Goal: Task Accomplishment & Management: Manage account settings

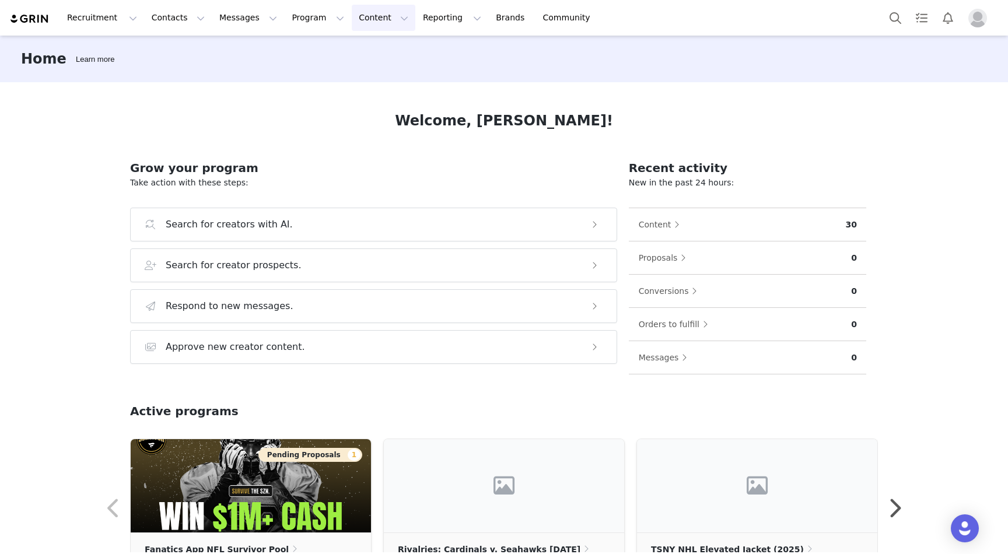
click at [352, 22] on button "Content Content" at bounding box center [384, 18] width 64 height 26
click at [349, 52] on p "Creator Content" at bounding box center [369, 52] width 65 height 12
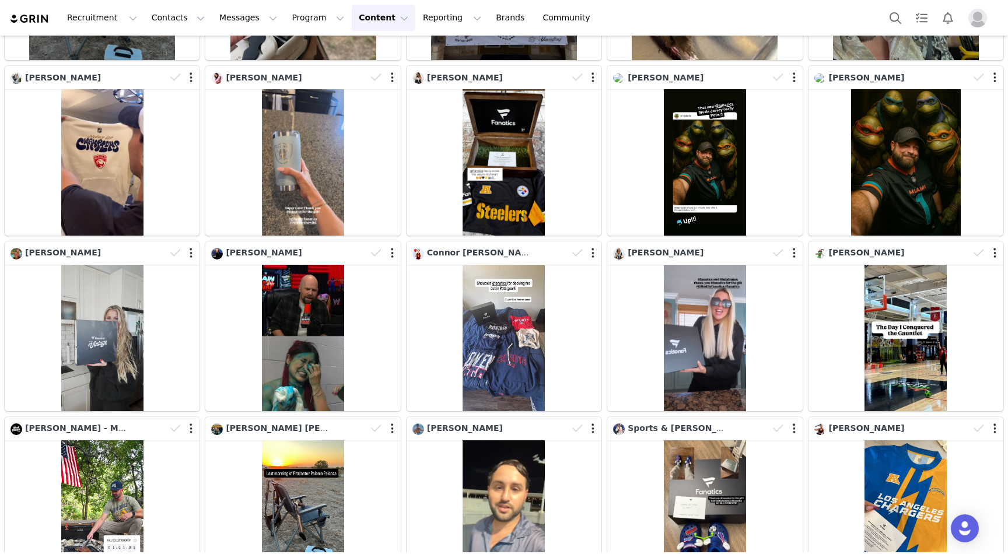
scroll to position [546, 0]
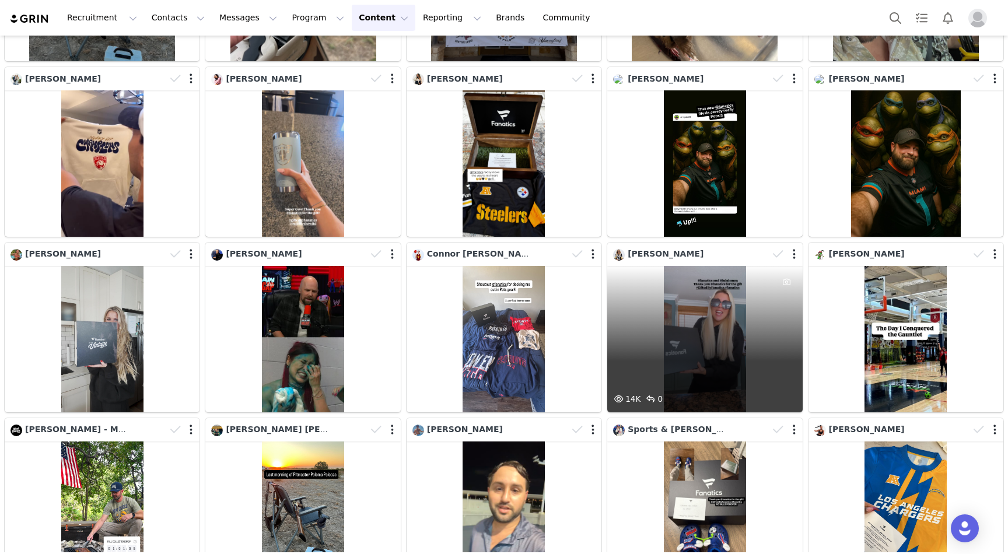
click at [665, 269] on div "14K 0" at bounding box center [704, 339] width 195 height 146
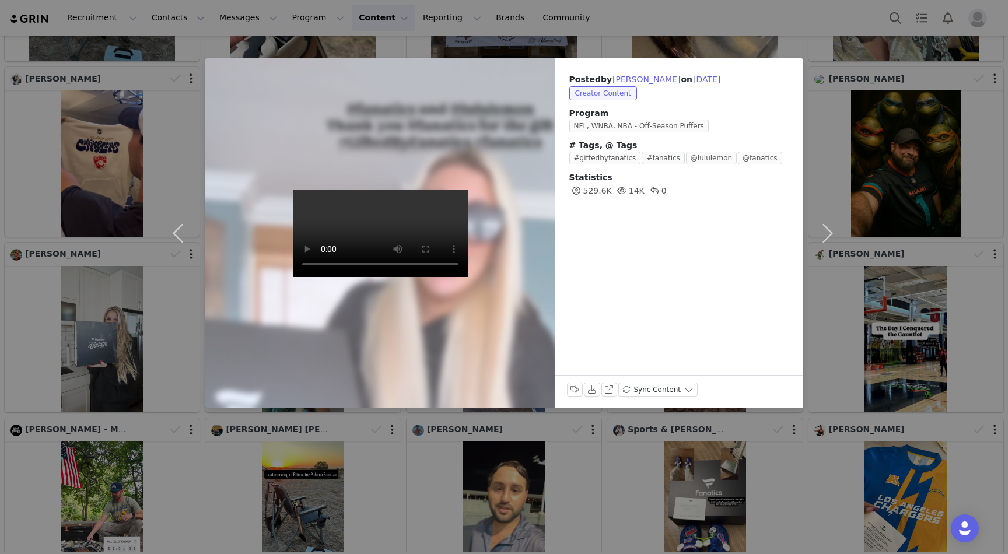
click at [385, 219] on video at bounding box center [380, 234] width 175 height 88
drag, startPoint x: 343, startPoint y: 395, endPoint x: 361, endPoint y: 395, distance: 17.5
click at [361, 277] on video at bounding box center [380, 234] width 175 height 88
click at [334, 237] on video at bounding box center [380, 234] width 175 height 88
click at [624, 78] on button "[PERSON_NAME]" at bounding box center [646, 79] width 69 height 14
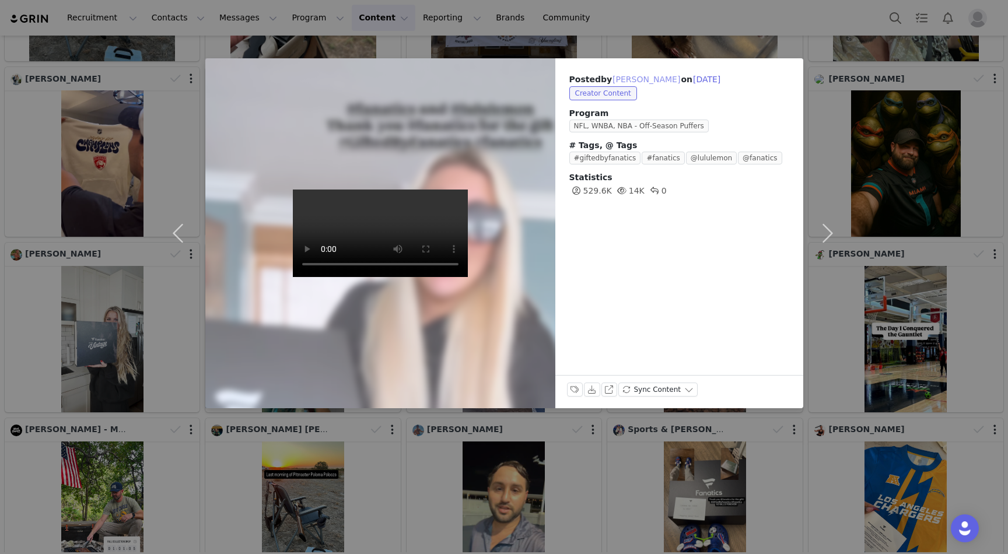
type input "[PERSON_NAME]"
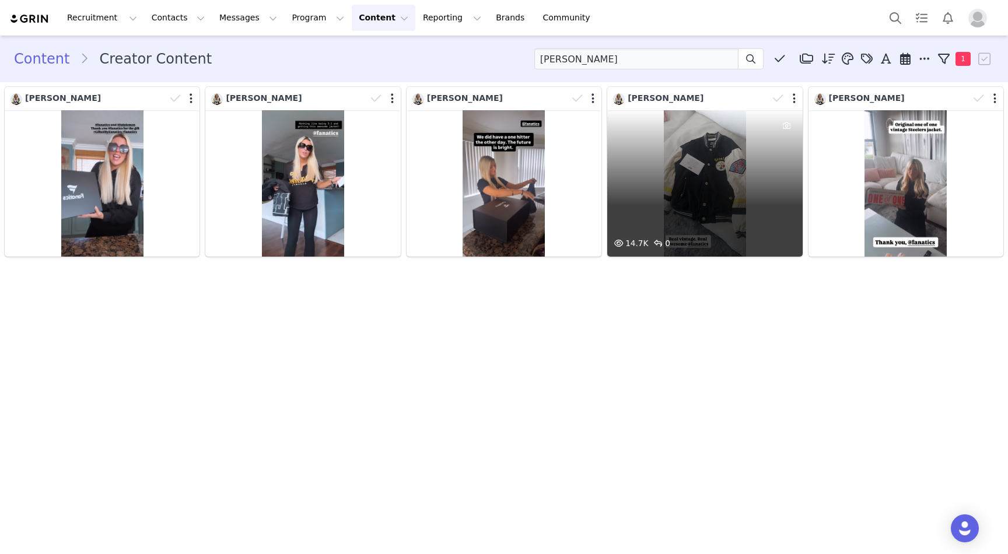
scroll to position [0, 0]
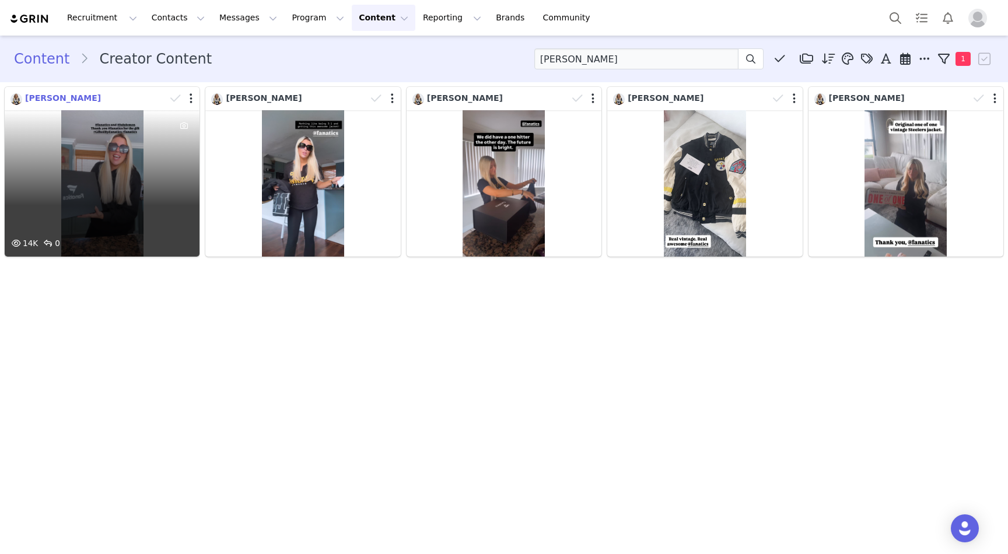
click at [53, 101] on span "[PERSON_NAME]" at bounding box center [63, 97] width 76 height 9
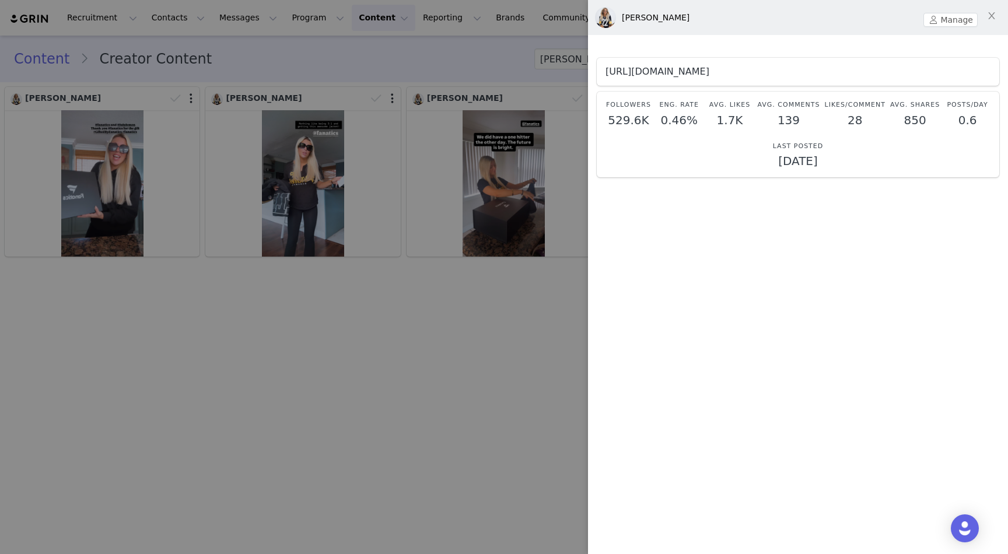
click at [709, 67] on link "https://www.instagram.com/amandacaseyvance" at bounding box center [658, 71] width 104 height 11
click at [516, 195] on div at bounding box center [504, 277] width 1008 height 554
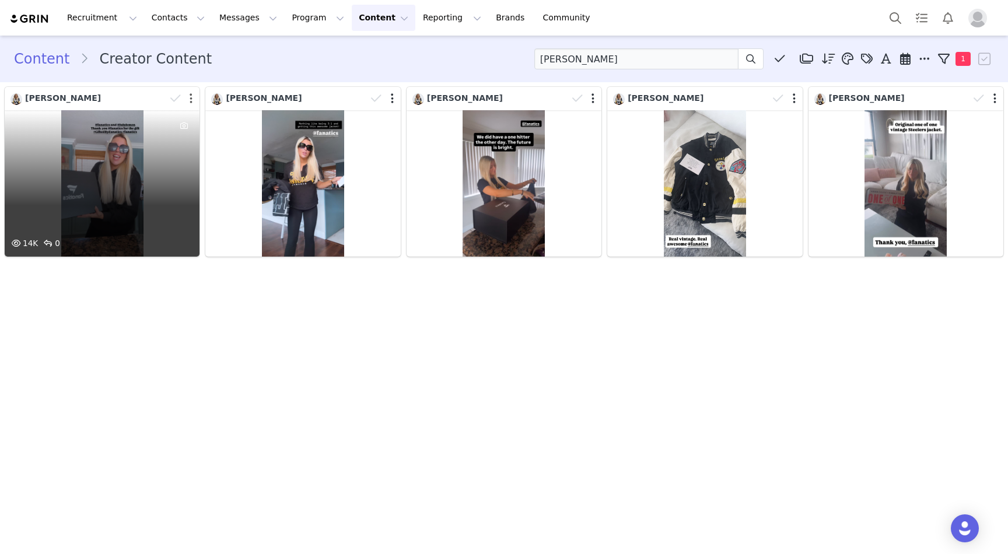
click at [190, 100] on button "button" at bounding box center [191, 99] width 3 height 12
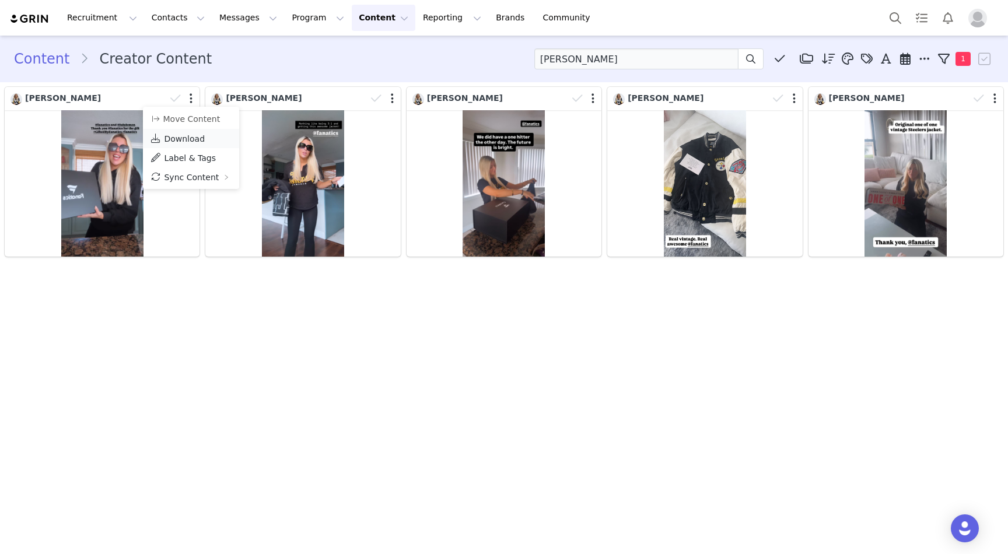
click at [203, 139] on link "Download" at bounding box center [191, 138] width 96 height 19
click at [42, 12] on div "Recruitment Recruitment Creator Search Curated Lists Landing Pages Web Extensio…" at bounding box center [305, 18] width 593 height 26
click at [48, 18] on img at bounding box center [29, 18] width 41 height 11
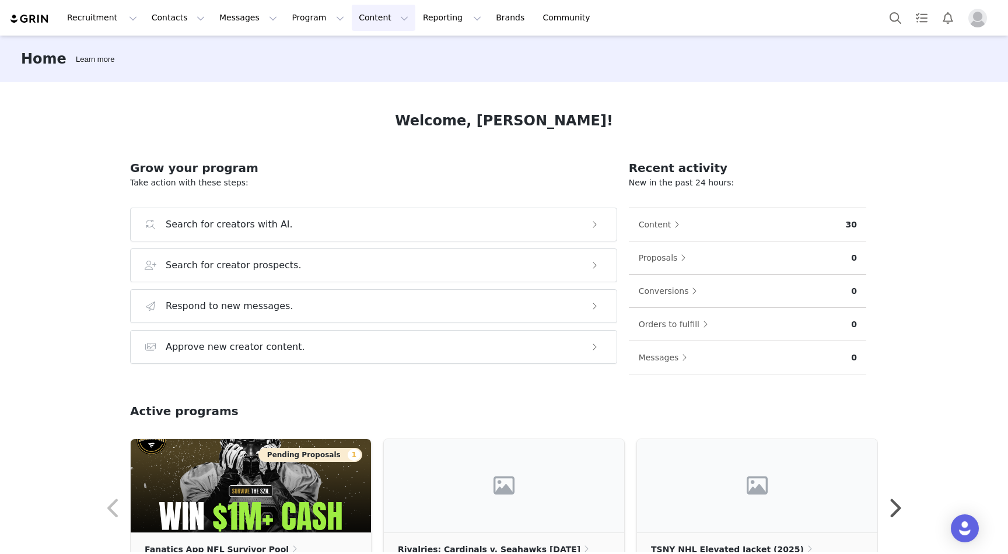
click at [352, 24] on button "Content Content" at bounding box center [384, 18] width 64 height 26
click at [379, 64] on link "Media Library" at bounding box center [374, 73] width 92 height 22
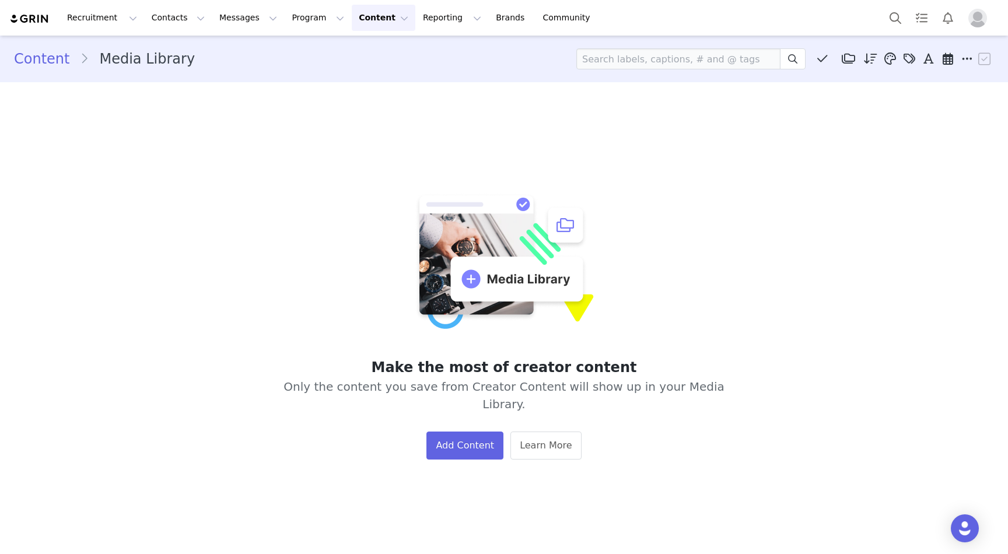
drag, startPoint x: 379, startPoint y: 64, endPoint x: 378, endPoint y: 43, distance: 21.6
click at [379, 61] on div "Recruitment Recruitment Creator Search Curated Lists Landing Pages Web Extensio…" at bounding box center [504, 277] width 1008 height 554
click at [377, 32] on div "Recruitment Recruitment Creator Search Curated Lists Landing Pages Web Extensio…" at bounding box center [504, 18] width 1008 height 36
click at [372, 23] on button "Content Content" at bounding box center [384, 18] width 64 height 26
click at [371, 50] on p "Creator Content" at bounding box center [369, 52] width 65 height 12
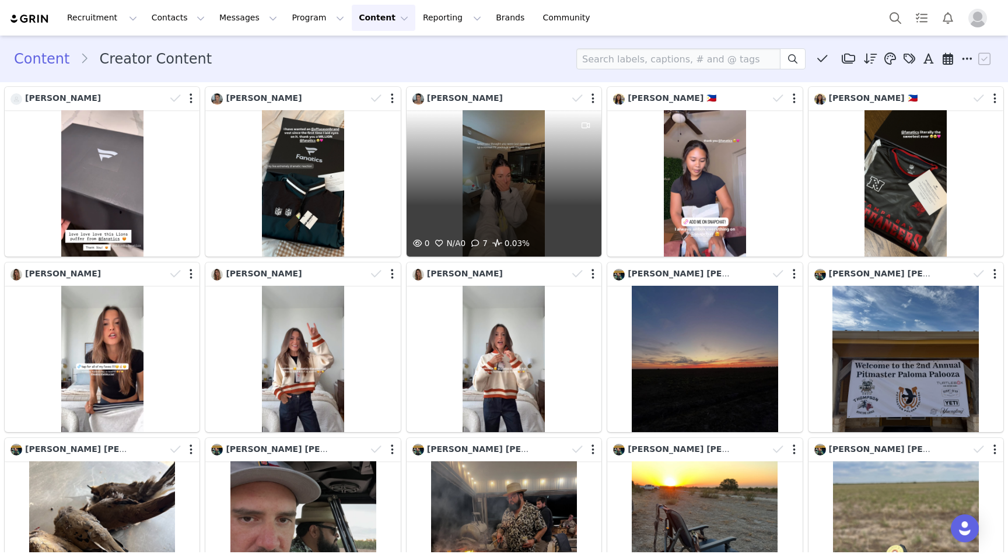
click at [519, 149] on div "0 N/A 0 7 0.03%" at bounding box center [504, 183] width 195 height 146
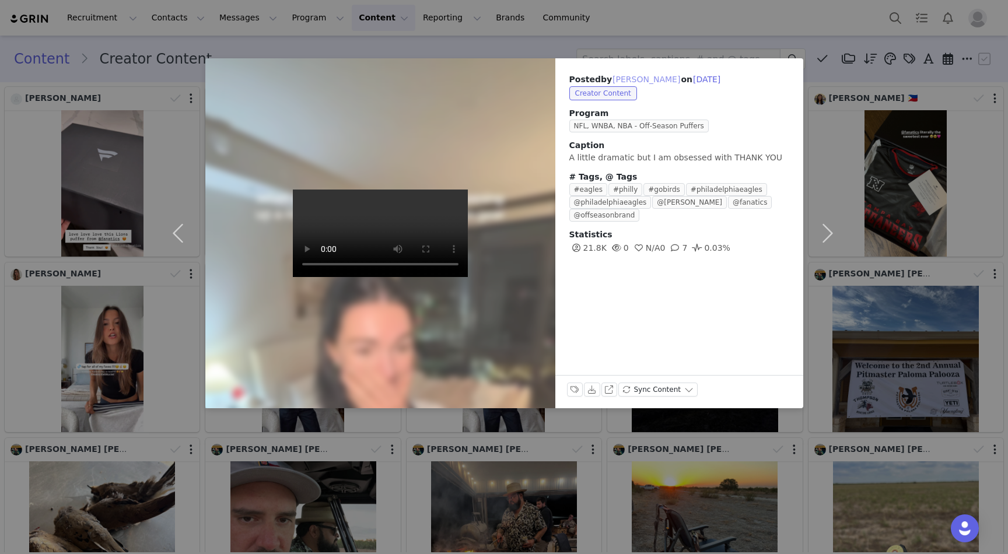
click at [638, 82] on button "[PERSON_NAME]" at bounding box center [646, 79] width 69 height 14
type input "[PERSON_NAME]"
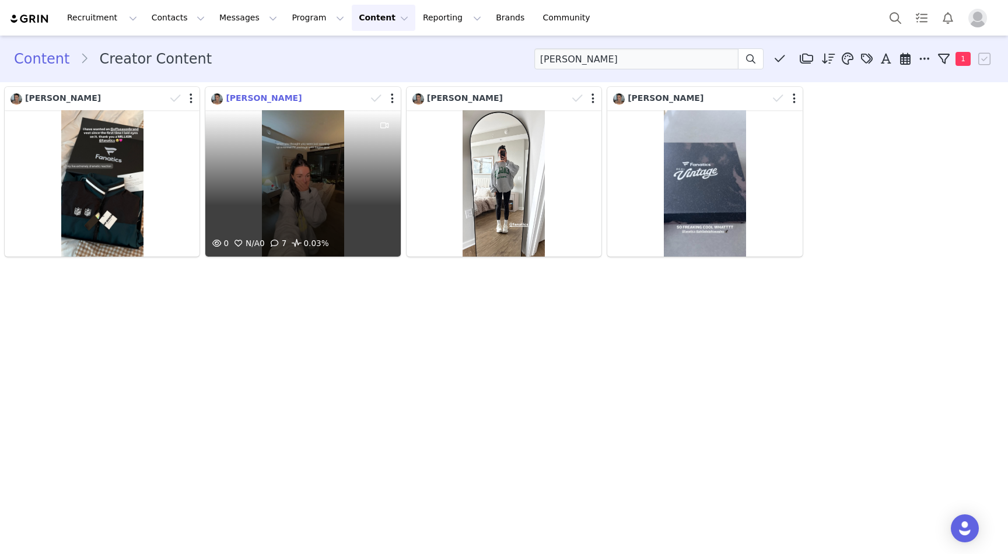
click at [273, 96] on span "[PERSON_NAME]" at bounding box center [264, 97] width 76 height 9
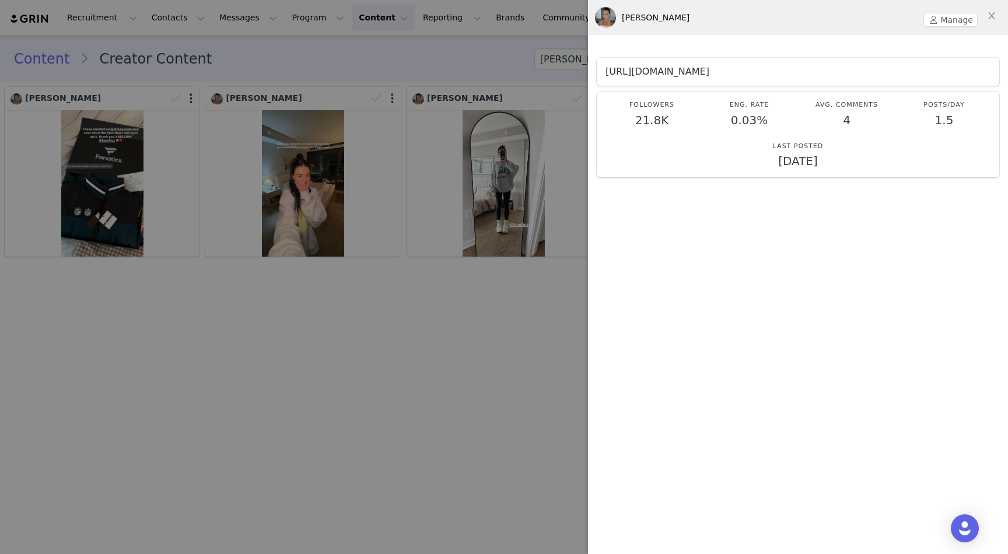
click at [697, 71] on link "https://www.instagram.com/kelanianastasi" at bounding box center [658, 71] width 104 height 11
click at [377, 107] on div at bounding box center [504, 277] width 1008 height 554
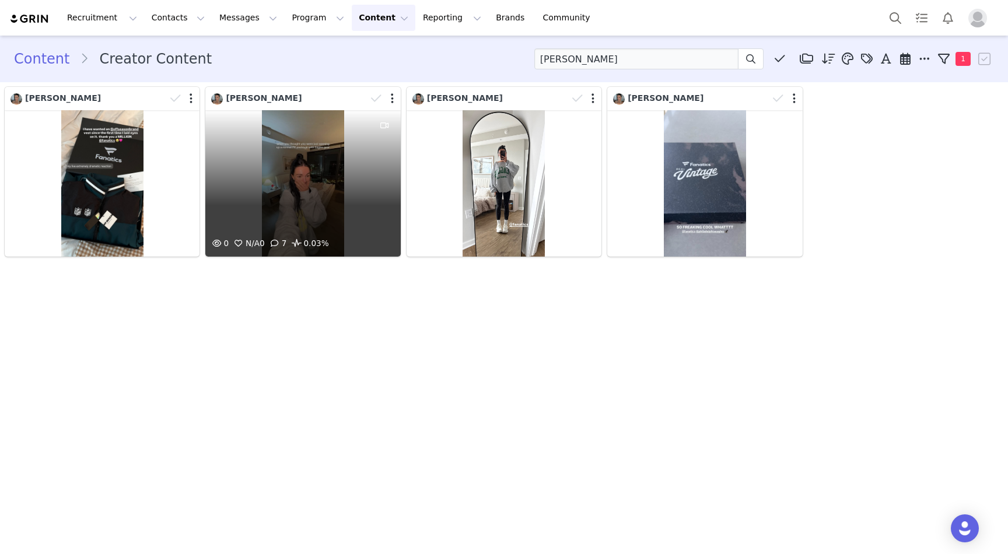
click at [389, 99] on div at bounding box center [384, 99] width 34 height 18
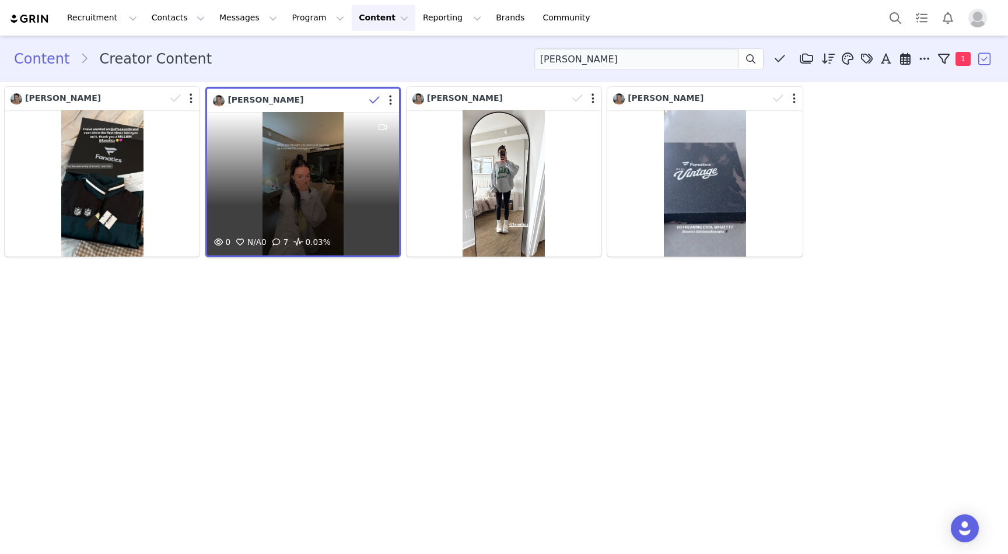
click at [390, 94] on div at bounding box center [382, 101] width 34 height 18
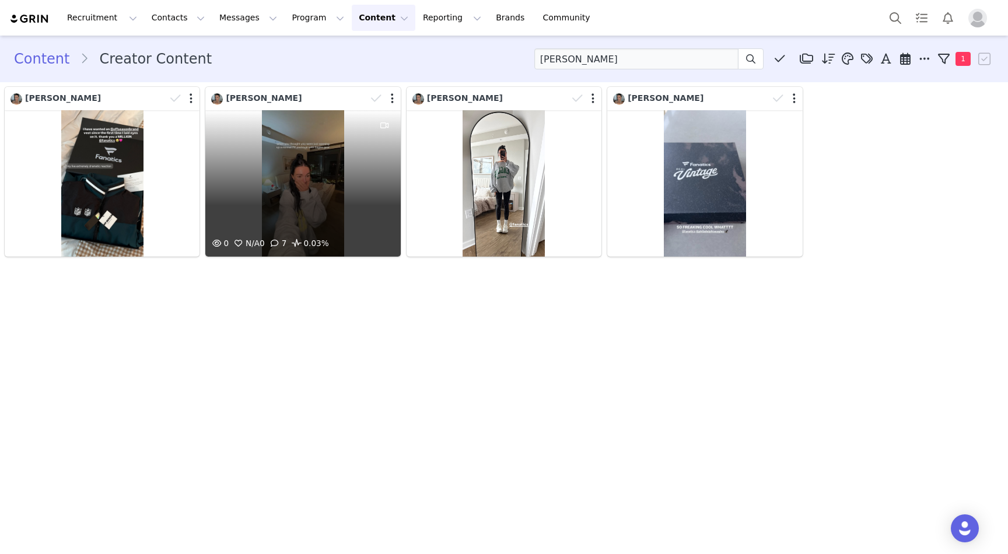
click at [389, 99] on div at bounding box center [384, 99] width 34 height 18
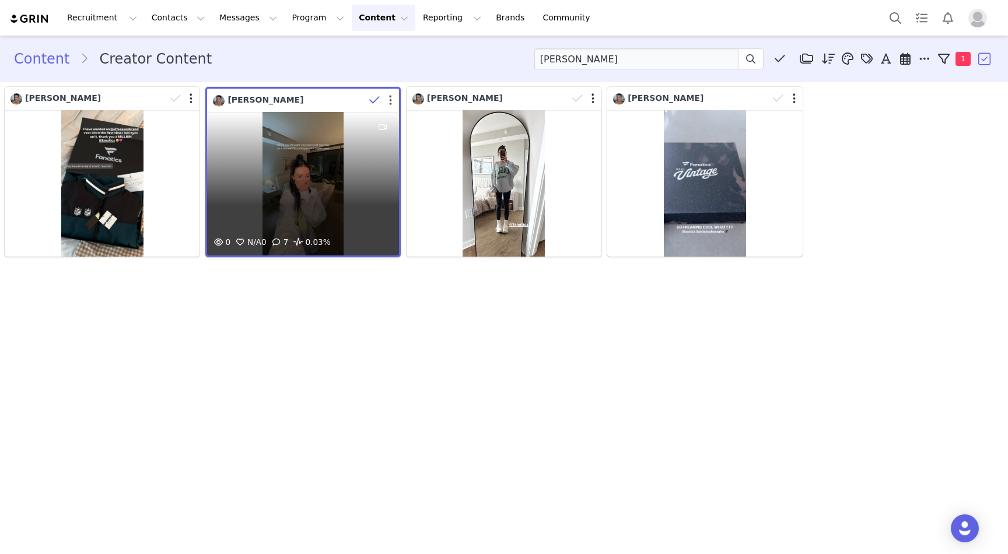
click at [389, 100] on button "button" at bounding box center [390, 101] width 3 height 12
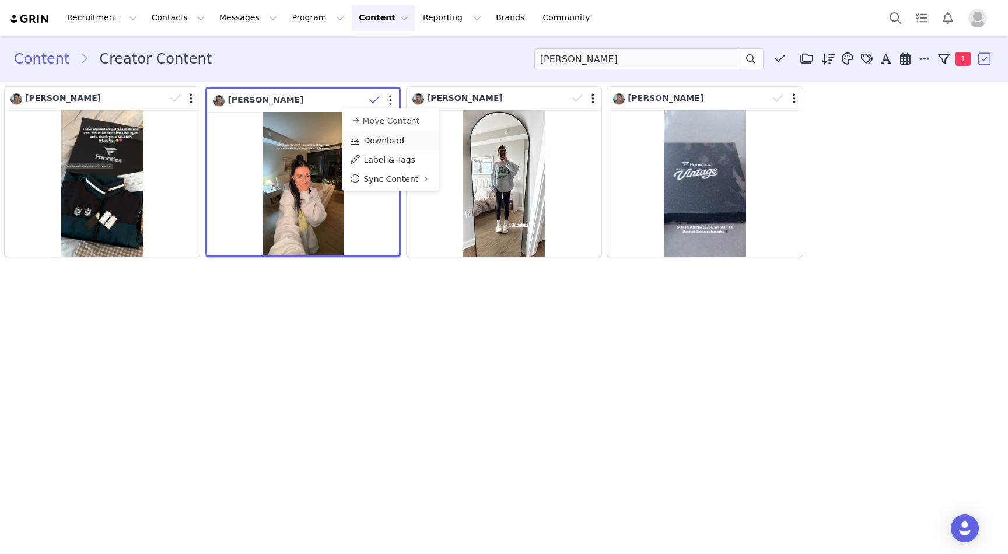
click at [401, 144] on link "Download" at bounding box center [390, 140] width 96 height 19
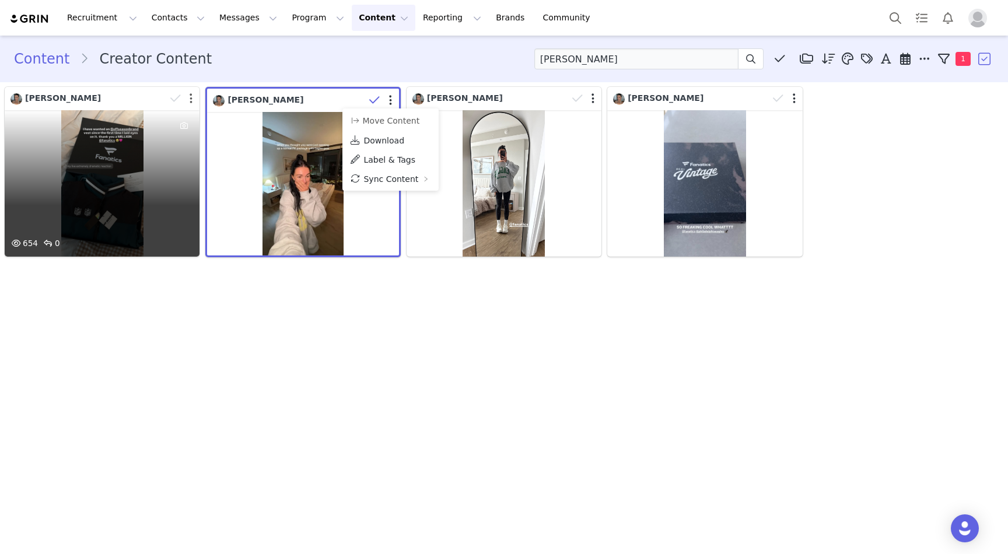
click at [191, 97] on button "button" at bounding box center [191, 99] width 3 height 12
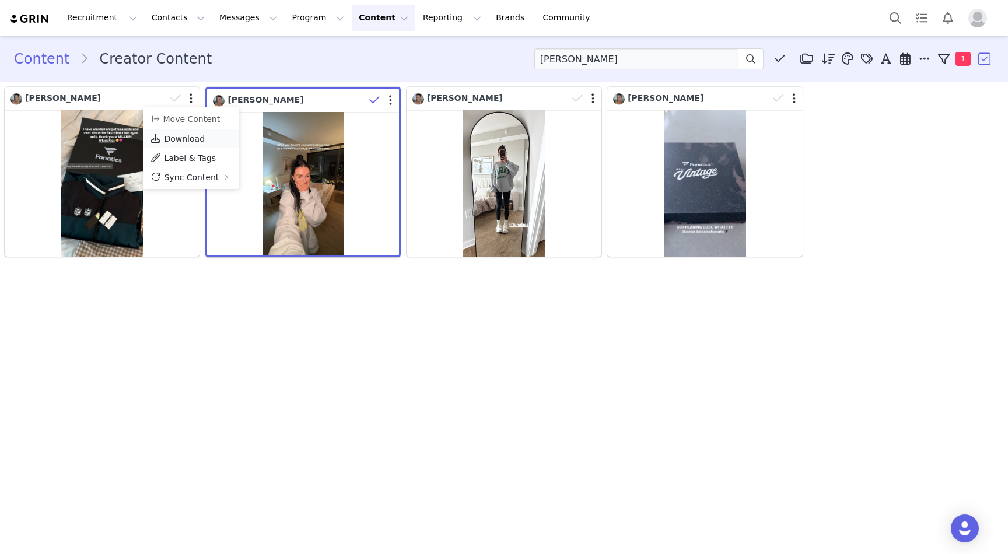
click at [192, 143] on span "Download" at bounding box center [184, 138] width 41 height 9
click at [346, 358] on div "Content Creator Content KÉLANI ANASTASI Media Library (0) Folders No folders ha…" at bounding box center [504, 294] width 1008 height 517
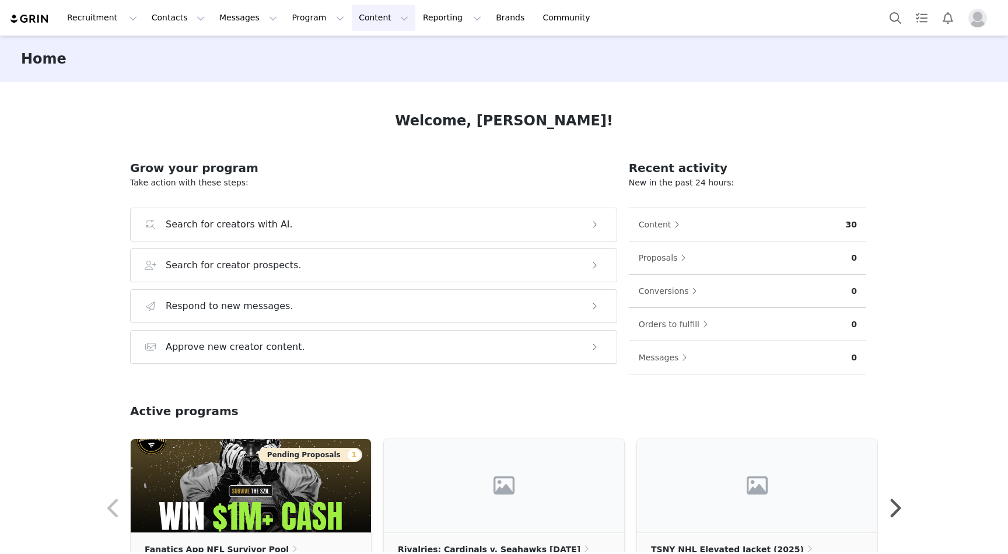
click at [352, 25] on button "Content Content" at bounding box center [384, 18] width 64 height 26
click at [352, 46] on p "Creator Content" at bounding box center [369, 52] width 65 height 12
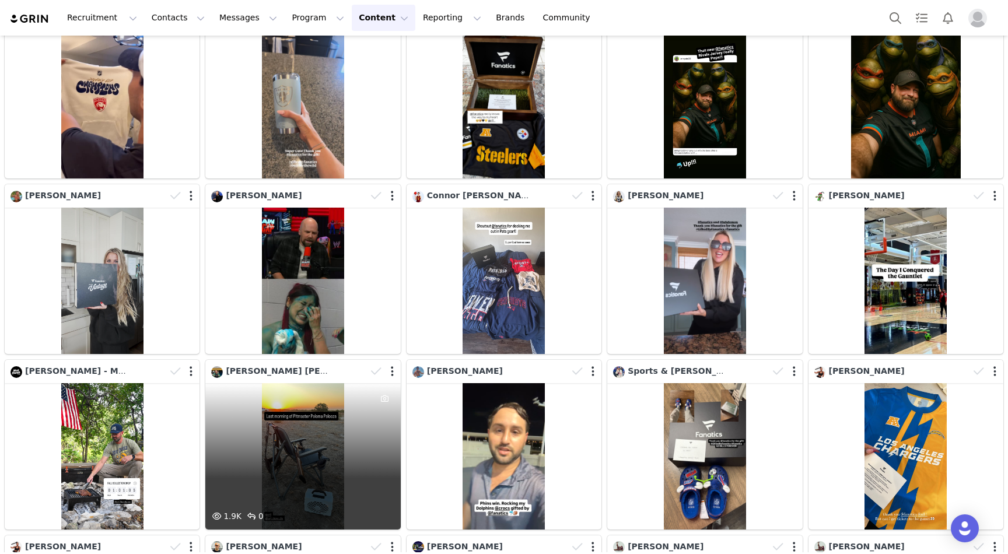
scroll to position [603, 0]
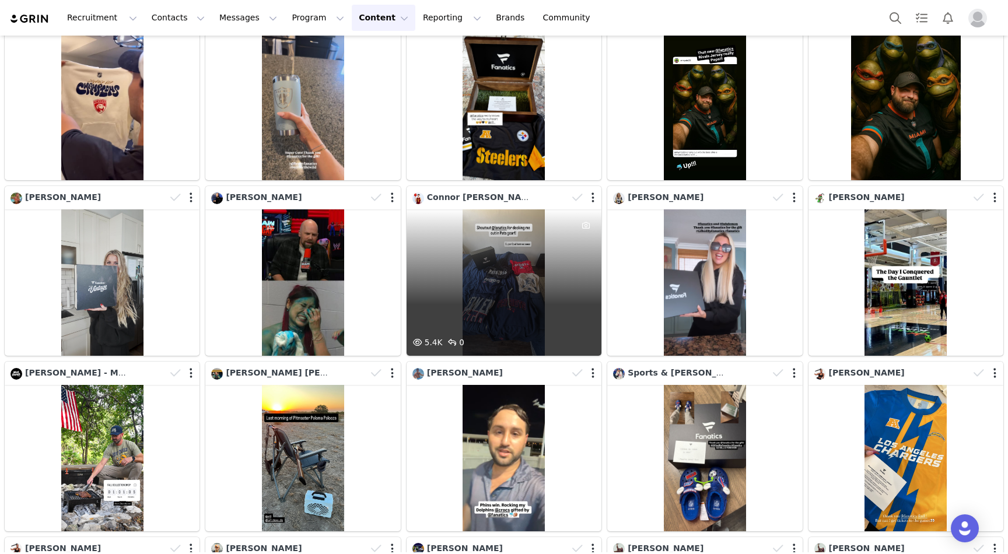
click at [471, 205] on div "Connor [PERSON_NAME]" at bounding box center [506, 198] width 189 height 18
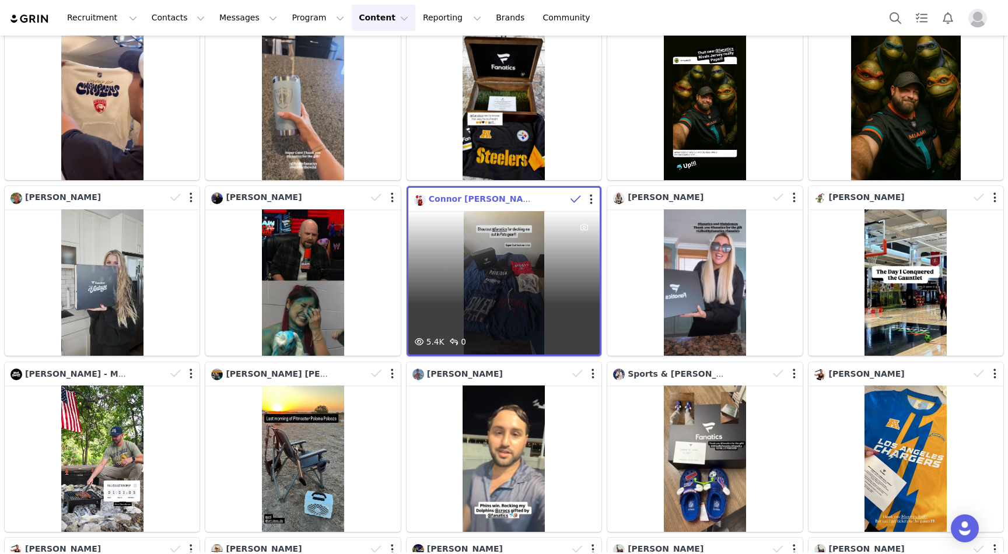
click at [471, 198] on span "Connor [PERSON_NAME]" at bounding box center [484, 198] width 111 height 9
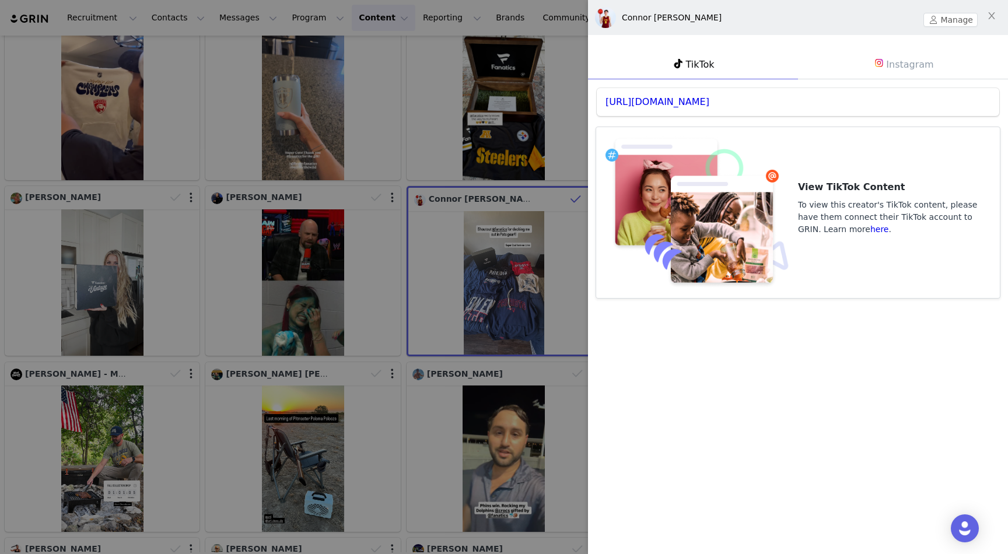
click at [928, 40] on div "Connor Printz Manage TikTok Instagram https://www.tiktok.com/@iamconnorprintz V…" at bounding box center [798, 153] width 420 height 306
click at [923, 53] on link "Instagram" at bounding box center [903, 64] width 210 height 30
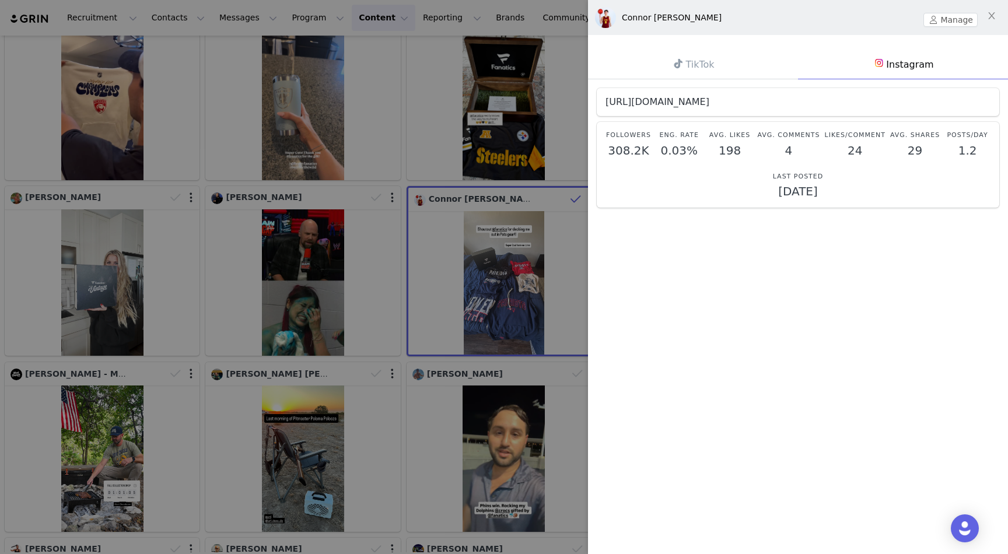
click at [709, 101] on link "https://www.instagram.com/iamconnorprintz" at bounding box center [658, 101] width 104 height 11
click at [478, 243] on div at bounding box center [504, 277] width 1008 height 554
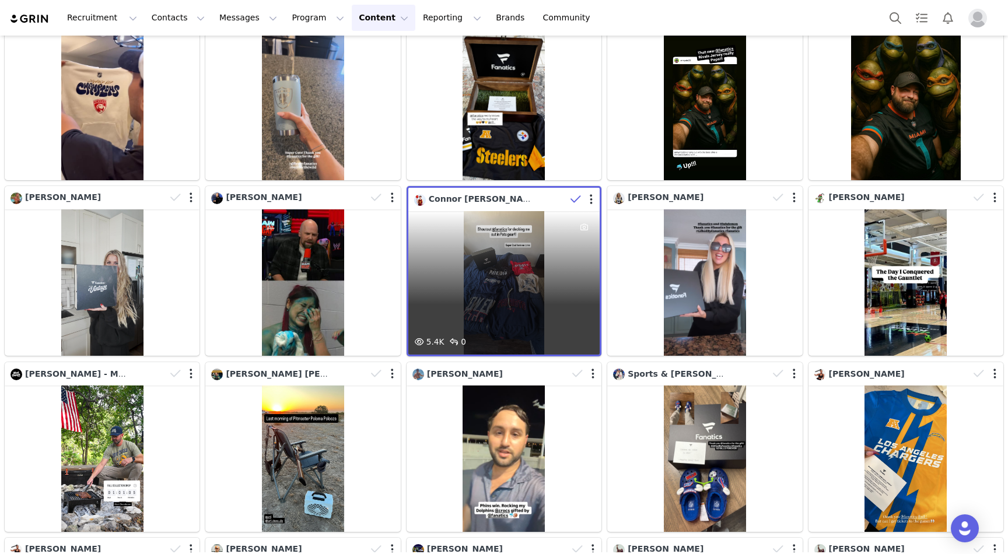
click at [588, 197] on div at bounding box center [583, 200] width 34 height 18
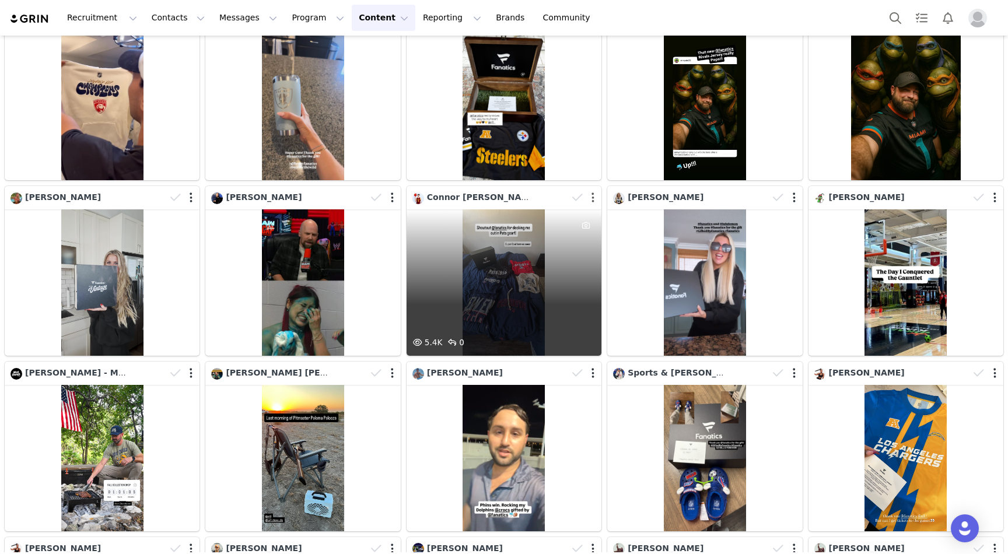
click at [594, 194] on button "button" at bounding box center [593, 198] width 3 height 12
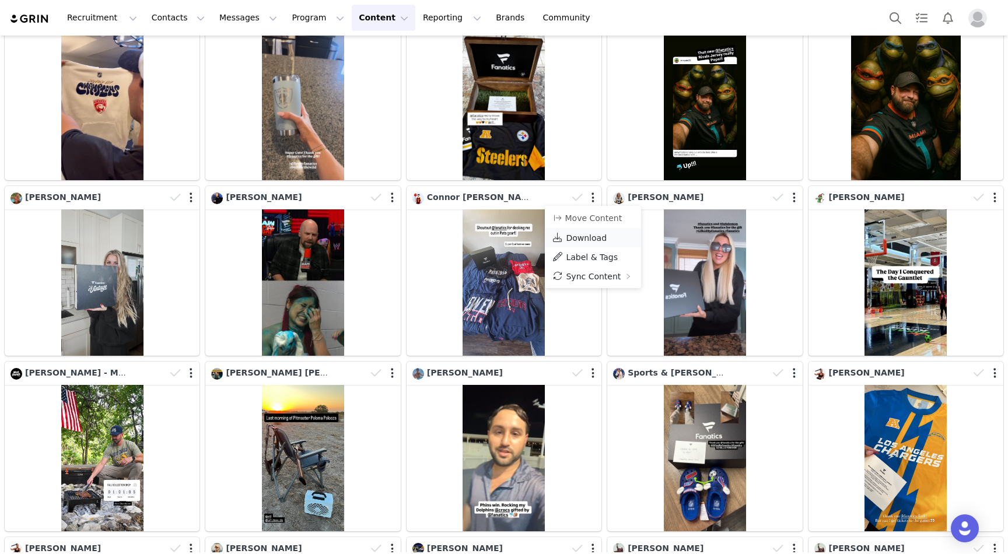
click at [590, 237] on span "Download" at bounding box center [586, 237] width 41 height 9
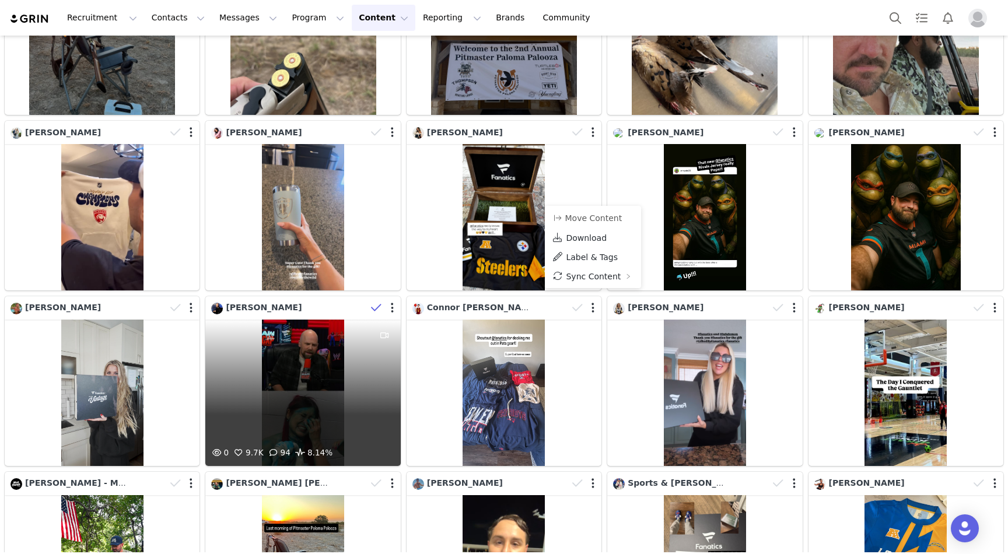
scroll to position [483, 0]
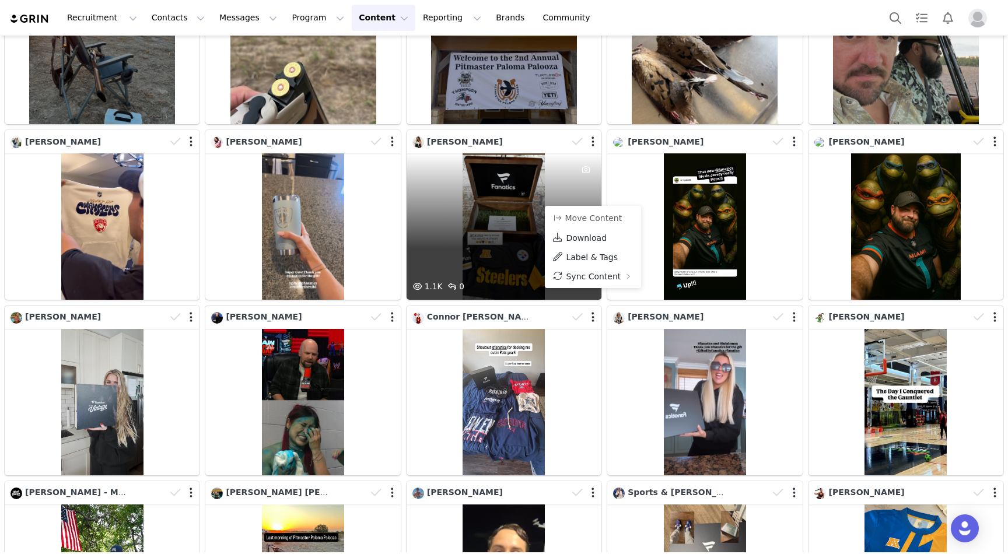
click at [482, 226] on div "1.1K 0" at bounding box center [504, 226] width 195 height 146
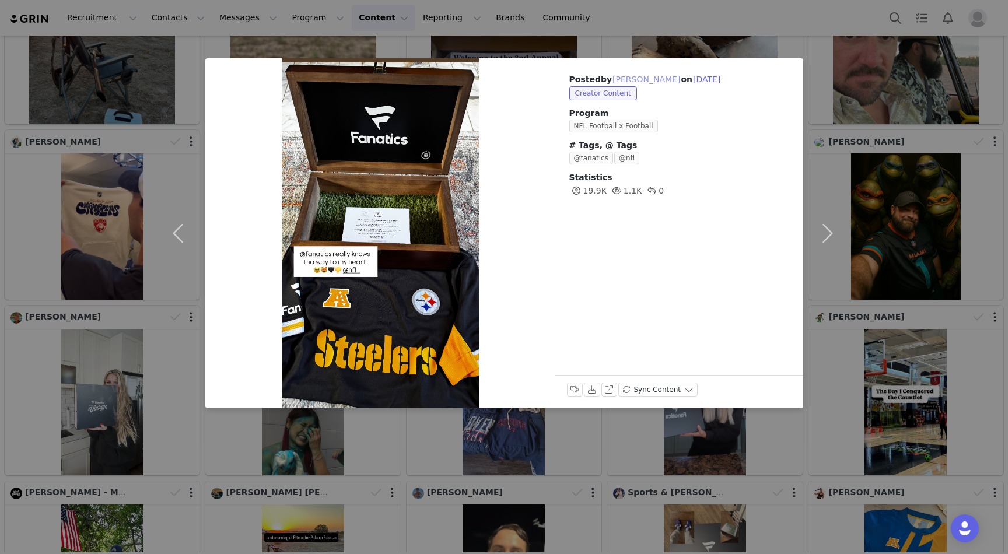
click at [641, 73] on button "[PERSON_NAME]" at bounding box center [646, 79] width 69 height 14
type input "[PERSON_NAME]"
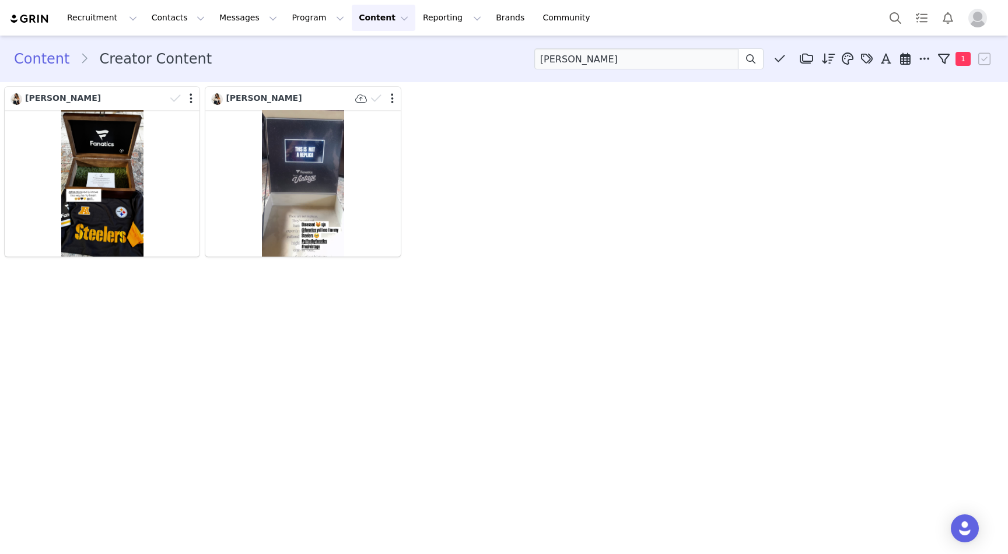
scroll to position [0, 0]
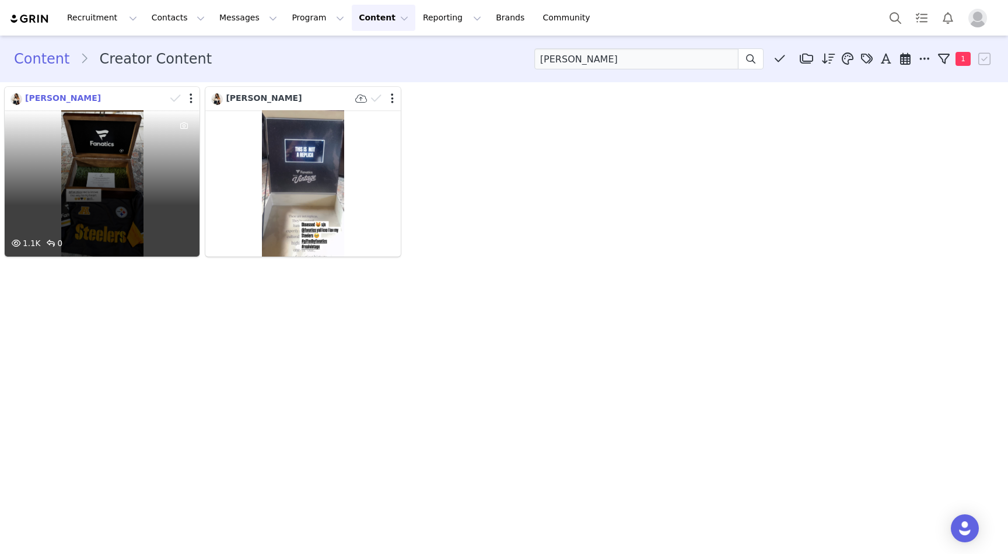
click at [76, 97] on span "[PERSON_NAME]" at bounding box center [63, 97] width 76 height 9
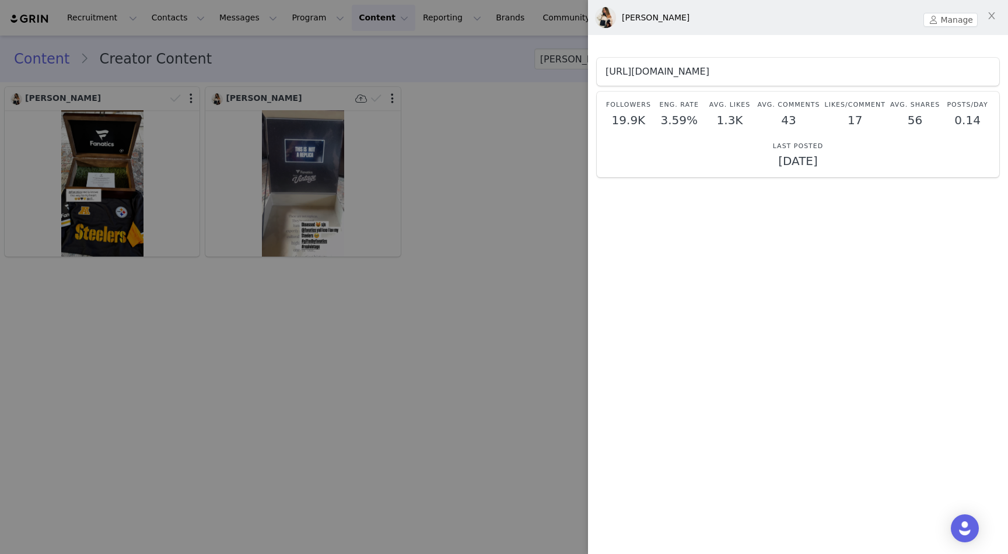
click at [709, 74] on link "https://www.instagram.com/sbordonaro21" at bounding box center [658, 71] width 104 height 11
click at [465, 124] on div at bounding box center [504, 277] width 1008 height 554
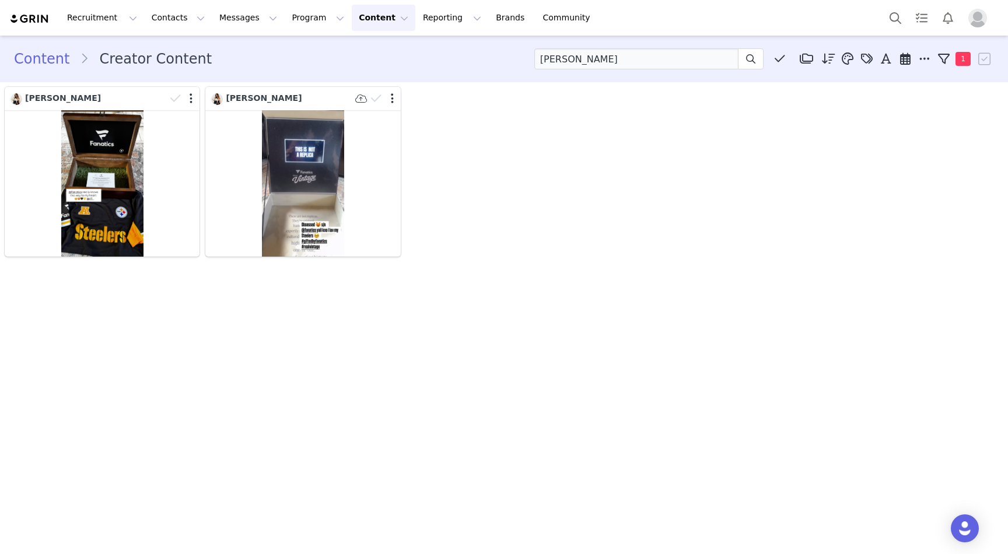
click at [371, 15] on button "Content Content" at bounding box center [384, 18] width 64 height 26
click at [361, 46] on p "Creator Content" at bounding box center [369, 52] width 65 height 12
click at [289, 16] on button "Program Program" at bounding box center [318, 18] width 67 height 26
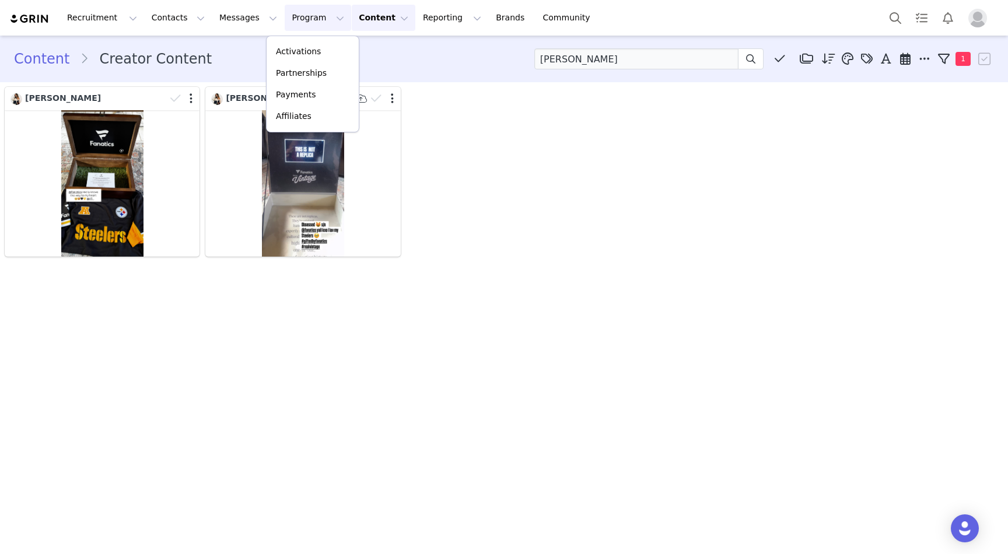
click at [13, 22] on img at bounding box center [29, 18] width 41 height 11
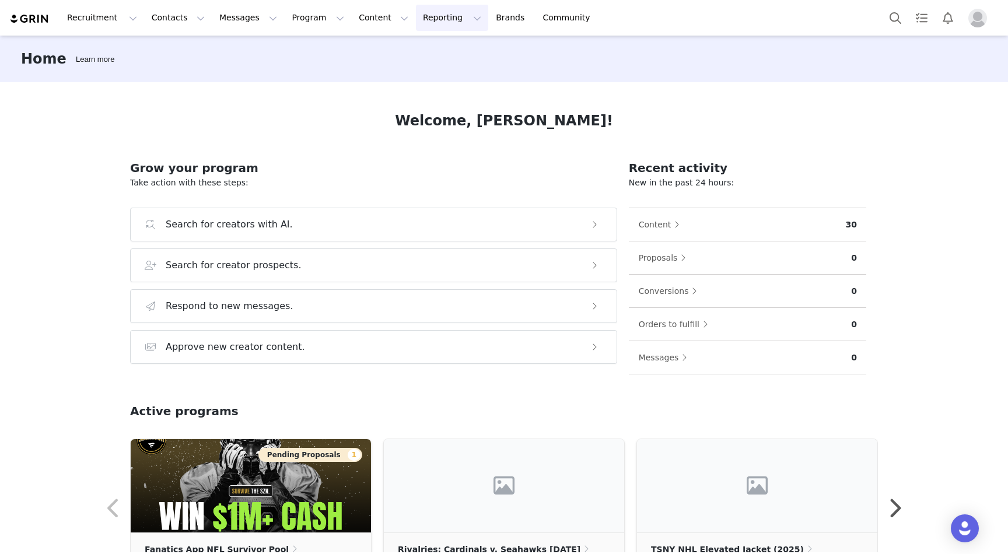
click at [439, 10] on button "Reporting Reporting" at bounding box center [452, 18] width 72 height 26
click at [375, 25] on button "Content Content" at bounding box center [384, 18] width 64 height 26
click at [372, 48] on p "Creator Content" at bounding box center [369, 52] width 65 height 12
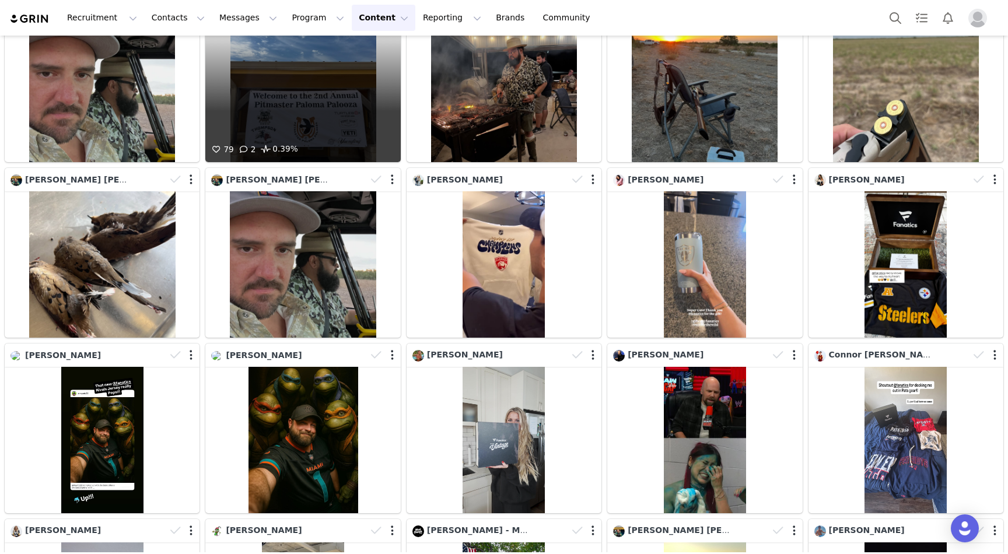
scroll to position [485, 0]
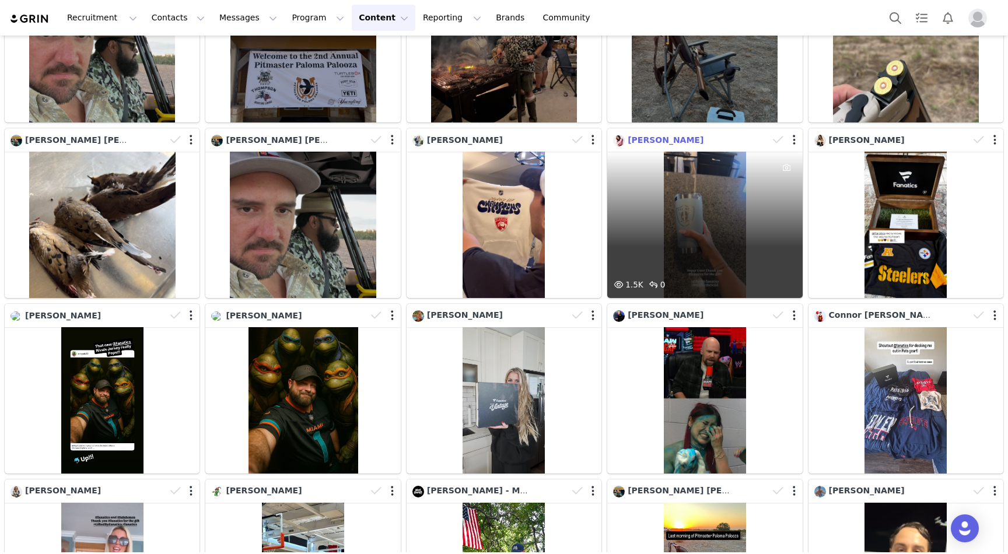
click at [647, 142] on span "[PERSON_NAME]" at bounding box center [666, 139] width 76 height 9
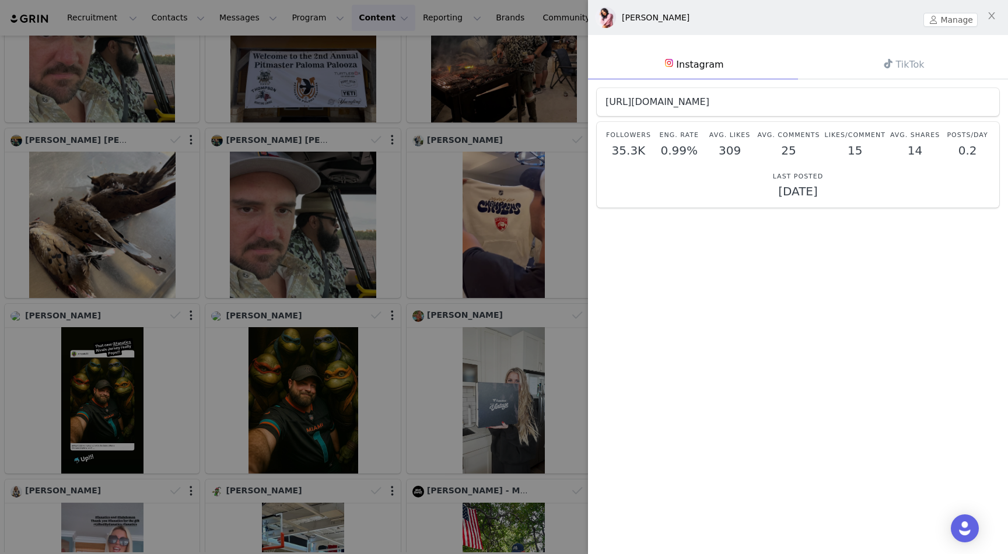
click at [705, 97] on link "https://www.instagram.com/cupcakemily" at bounding box center [658, 101] width 104 height 11
click at [539, 104] on div at bounding box center [504, 277] width 1008 height 554
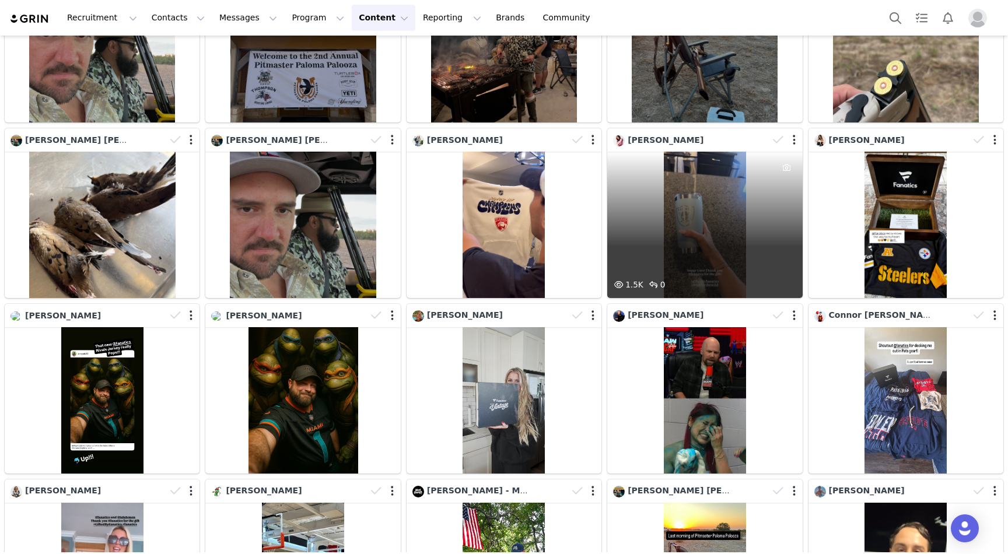
click at [789, 143] on div at bounding box center [786, 140] width 34 height 18
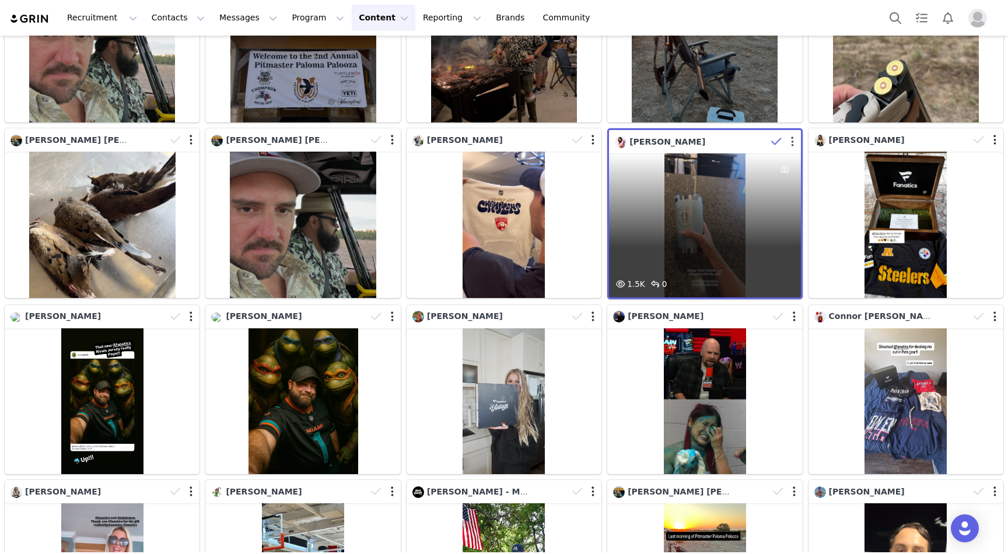
click at [792, 142] on button "button" at bounding box center [792, 142] width 3 height 12
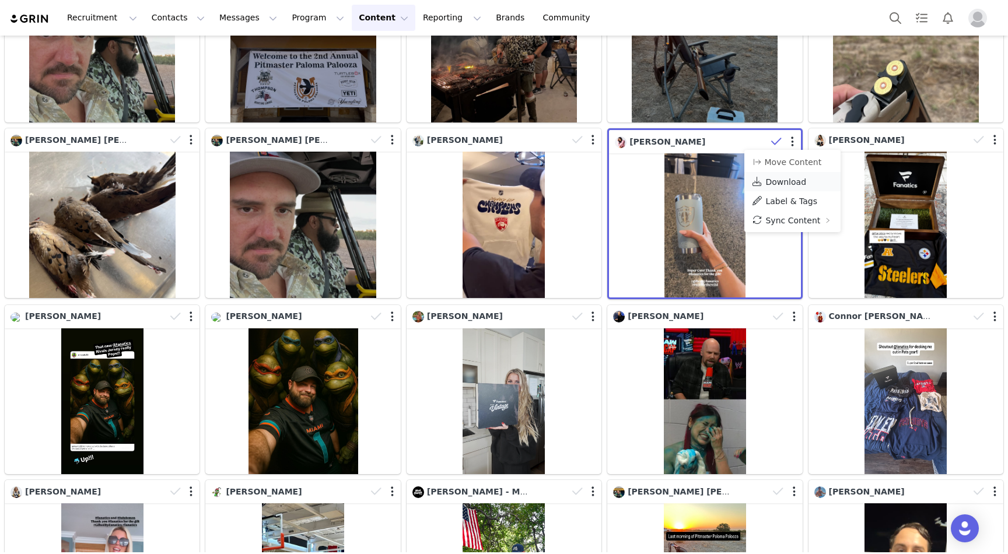
click at [771, 180] on span "Download" at bounding box center [785, 181] width 41 height 9
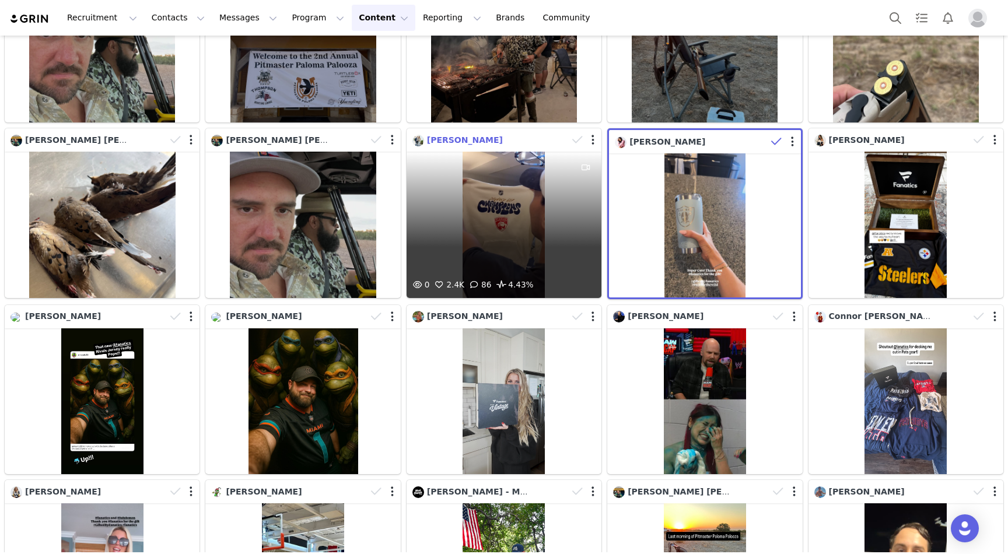
click at [466, 142] on span "[PERSON_NAME]" at bounding box center [465, 139] width 76 height 9
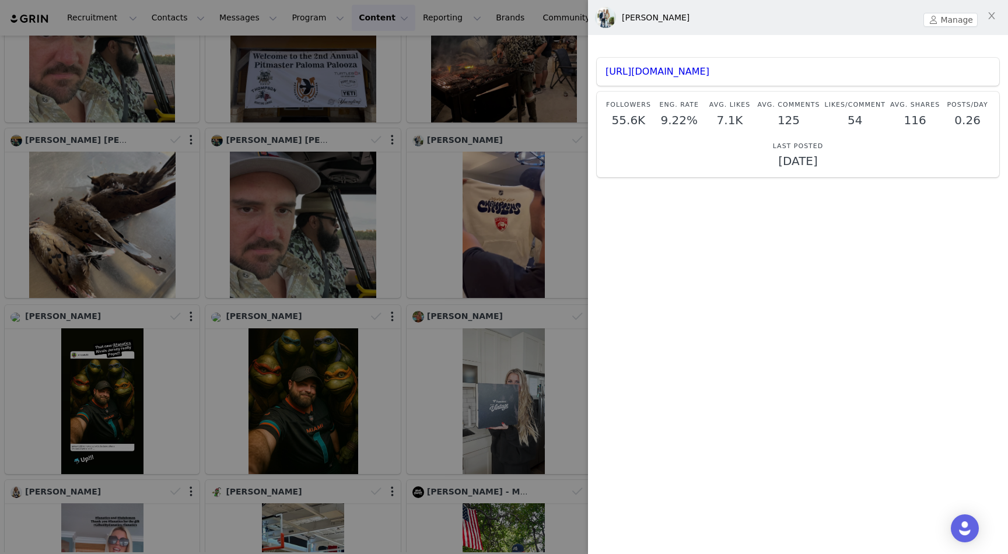
click at [692, 78] on div "https://www.instagram.com/corey_moriarty" at bounding box center [798, 72] width 403 height 28
click at [692, 74] on link "https://www.instagram.com/corey_moriarty" at bounding box center [658, 71] width 104 height 11
click at [450, 198] on div at bounding box center [504, 277] width 1008 height 554
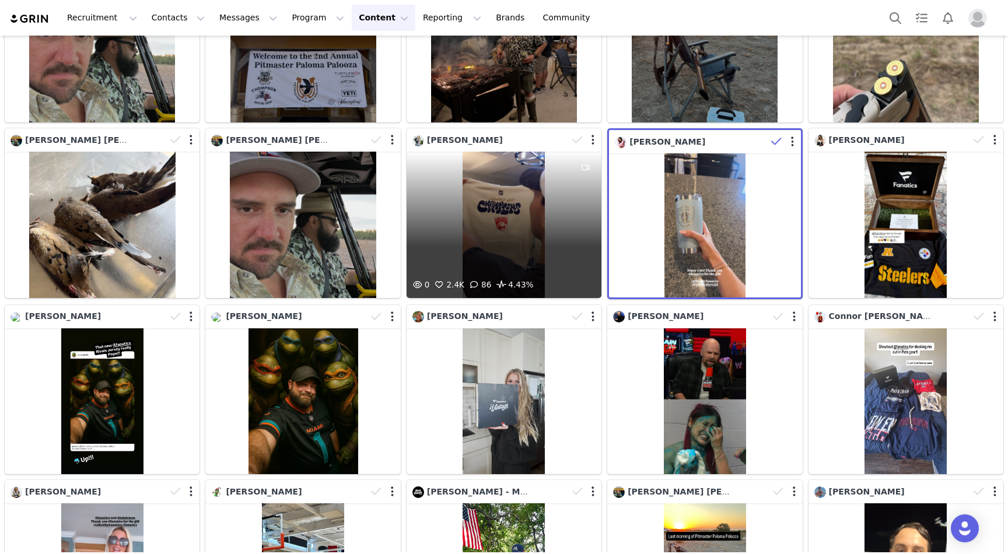
click at [589, 138] on div at bounding box center [585, 140] width 34 height 18
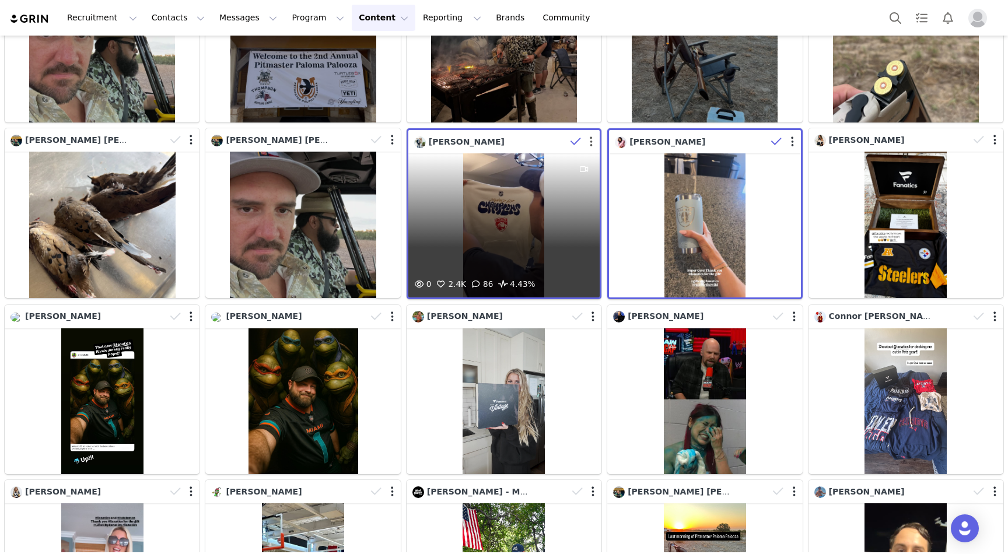
click at [590, 139] on button "button" at bounding box center [591, 142] width 3 height 12
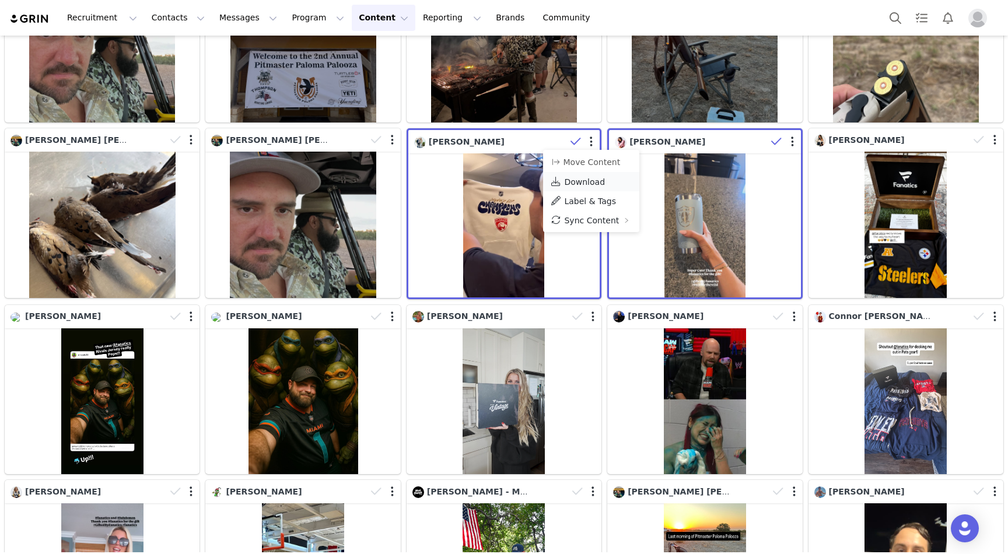
click at [585, 172] on link "Download" at bounding box center [591, 181] width 96 height 19
click at [585, 179] on span "Download" at bounding box center [584, 181] width 41 height 9
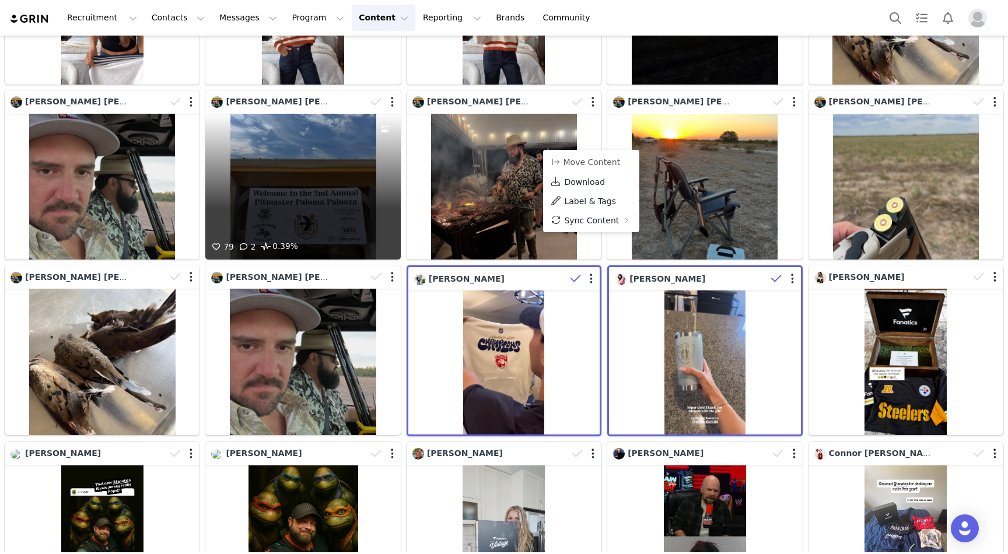
scroll to position [933, 0]
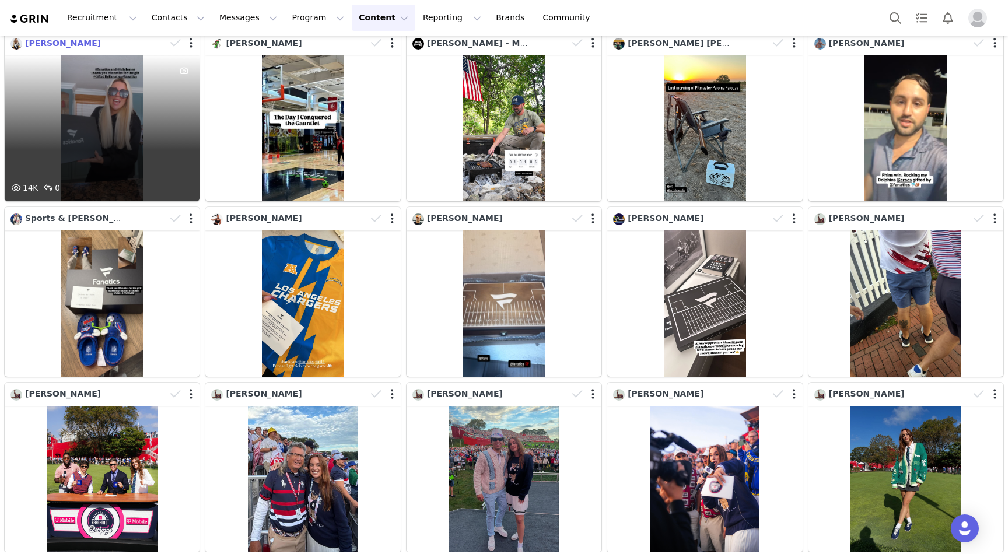
click at [53, 47] on span "[PERSON_NAME]" at bounding box center [63, 43] width 76 height 9
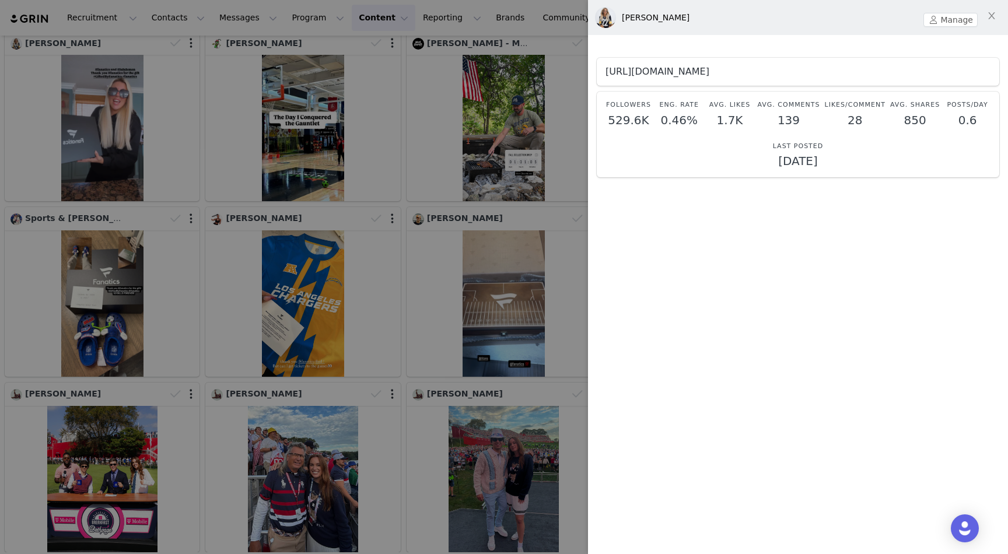
click at [684, 74] on link "https://www.instagram.com/amandacaseyvance" at bounding box center [658, 71] width 104 height 11
click at [582, 32] on div at bounding box center [504, 277] width 1008 height 554
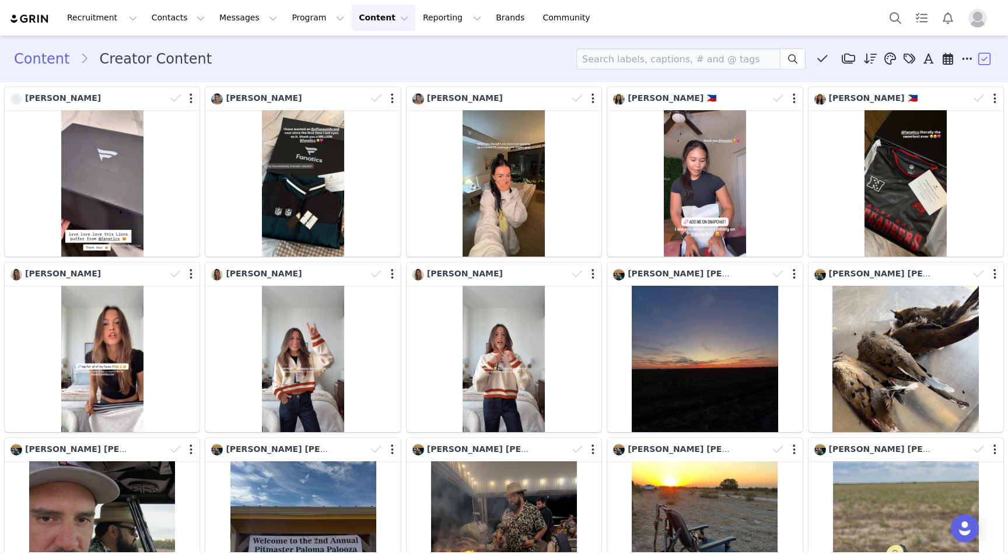
scroll to position [0, 0]
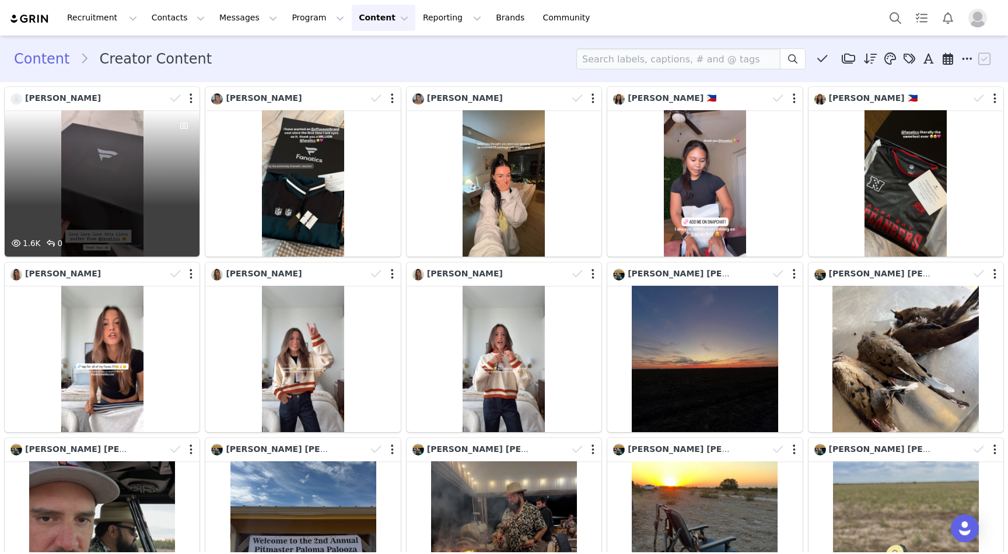
click at [127, 153] on div "1.6K 0" at bounding box center [102, 183] width 195 height 146
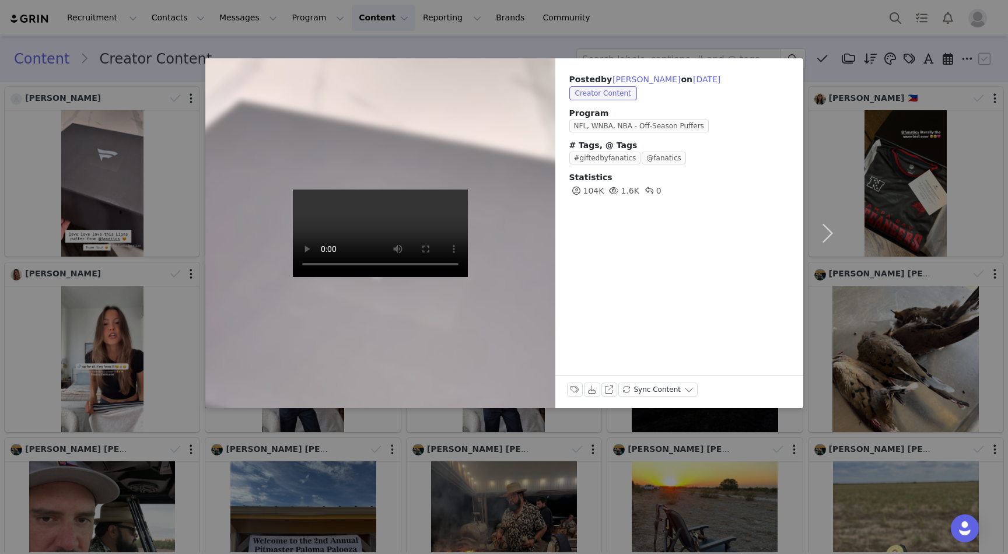
click at [383, 219] on video at bounding box center [380, 234] width 175 height 88
click at [627, 44] on div "Posted by Julia Q on Oct 1, 2025 Creator Content Program NFL, WNBA, NBA - Off-S…" at bounding box center [504, 277] width 1008 height 554
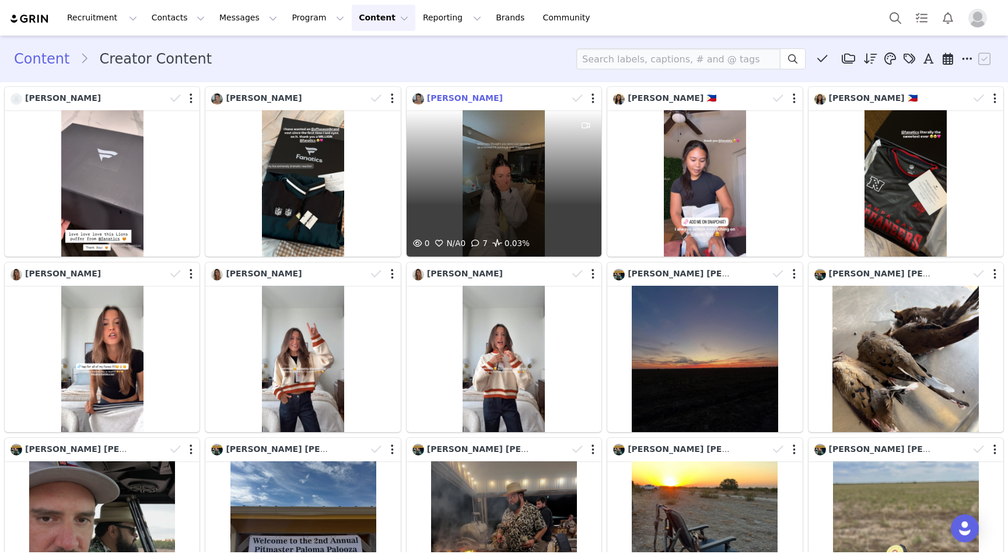
click at [429, 97] on span "[PERSON_NAME]" at bounding box center [465, 97] width 76 height 9
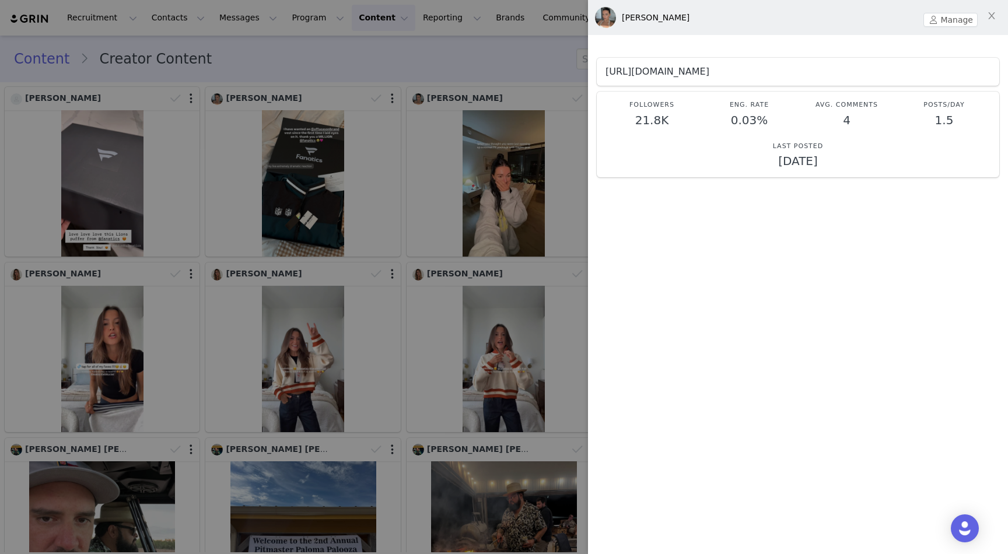
click at [698, 76] on link "https://www.instagram.com/kelanianastasi" at bounding box center [658, 71] width 104 height 11
click at [479, 148] on div at bounding box center [504, 277] width 1008 height 554
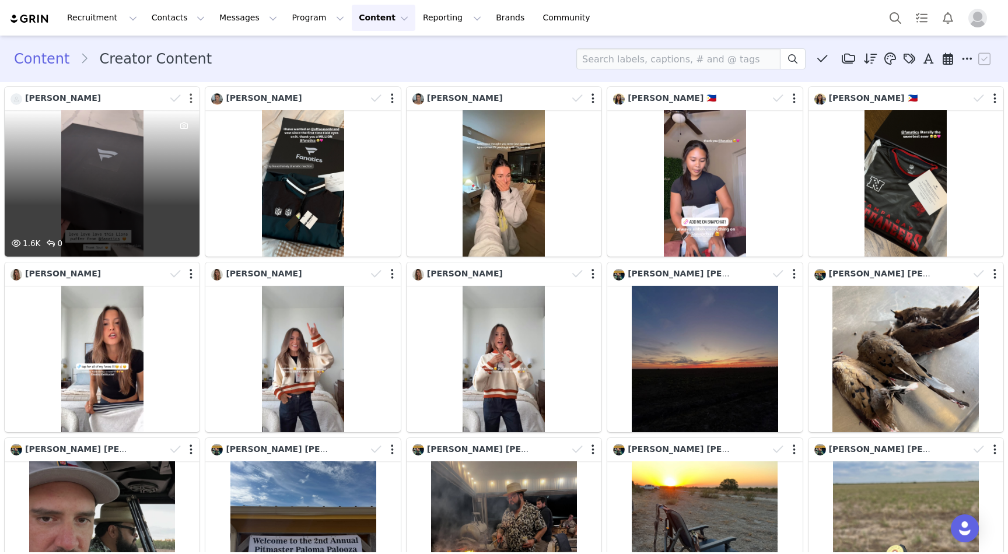
click at [193, 97] on button "button" at bounding box center [191, 99] width 3 height 12
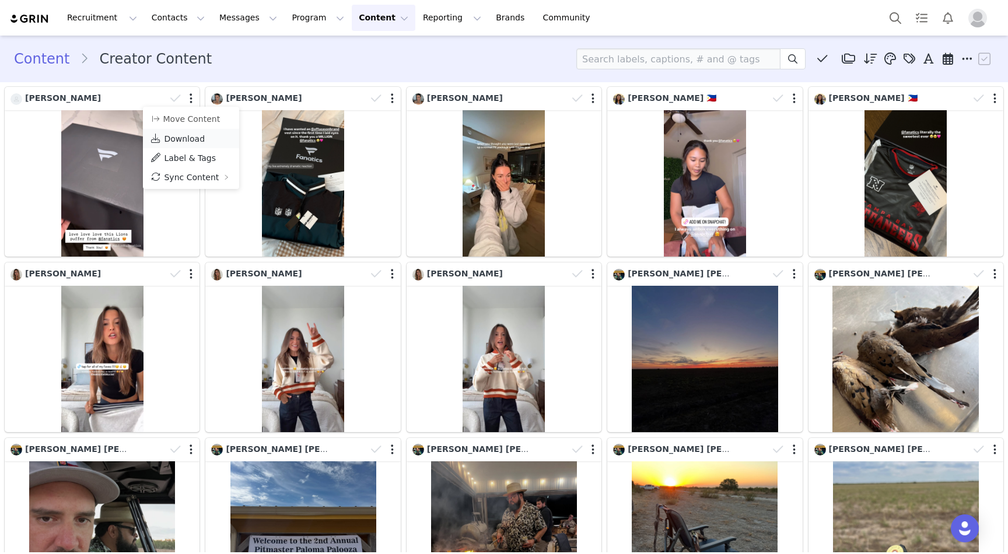
click at [186, 132] on link "Download" at bounding box center [191, 138] width 96 height 19
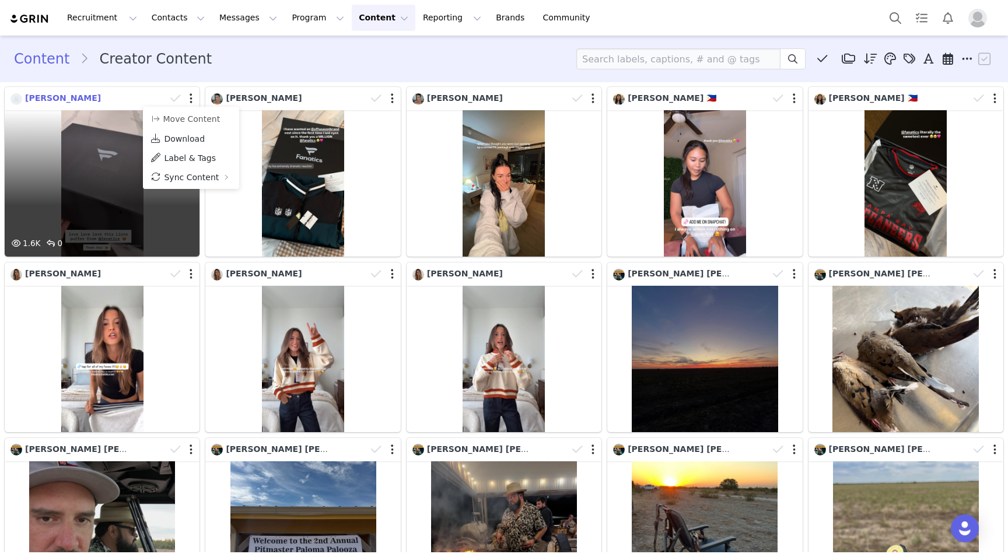
click at [47, 99] on span "[PERSON_NAME]" at bounding box center [63, 97] width 76 height 9
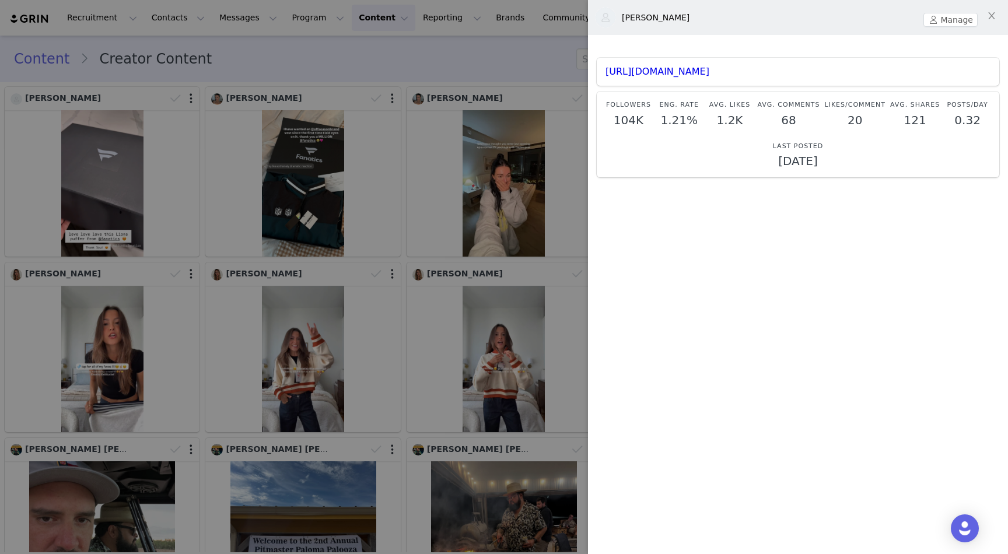
click at [739, 82] on div "https://www.instagram.com/juliaq__" at bounding box center [798, 72] width 403 height 28
click at [709, 72] on link "https://www.instagram.com/juliaq__" at bounding box center [658, 71] width 104 height 11
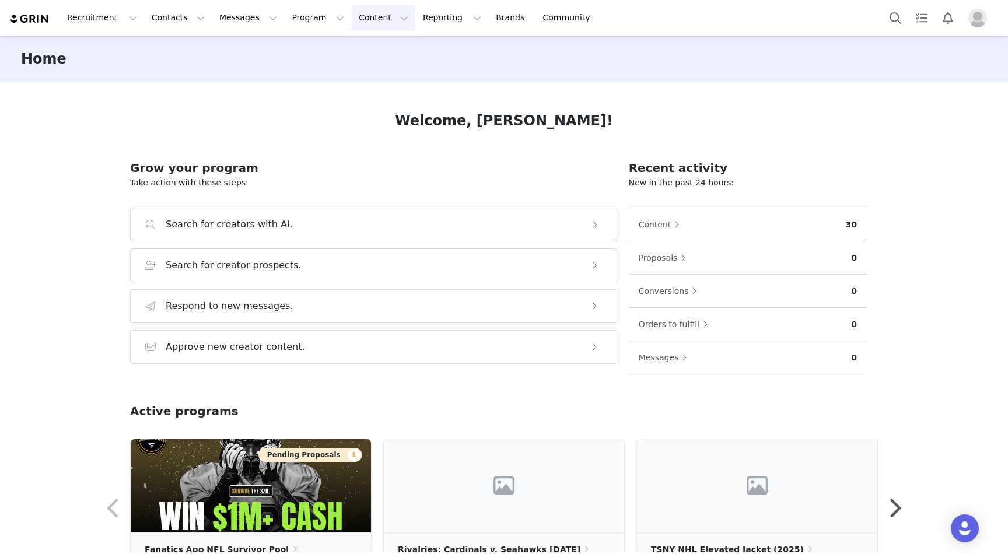
click at [352, 27] on button "Content Content" at bounding box center [384, 18] width 64 height 26
click at [350, 50] on p "Creator Content" at bounding box center [369, 52] width 65 height 12
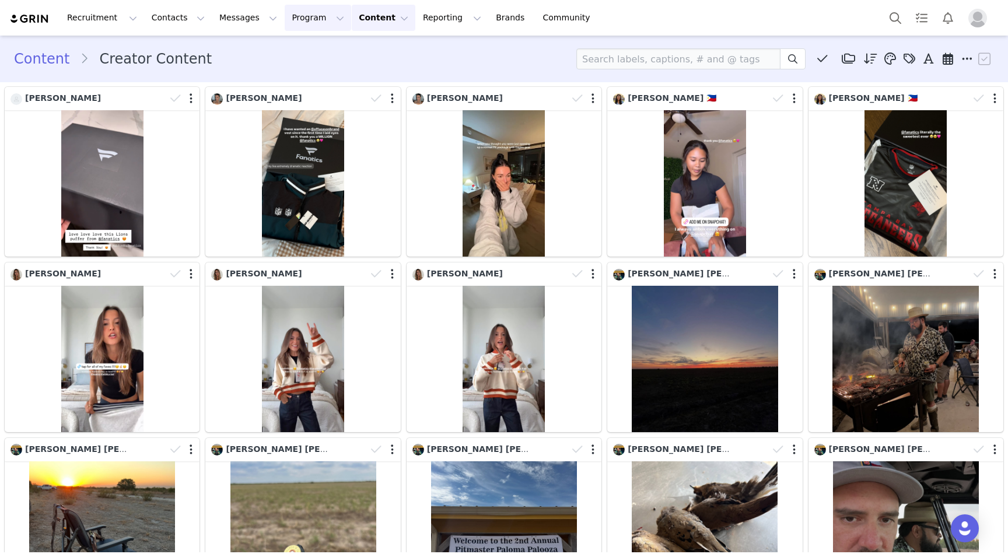
click at [301, 14] on button "Program Program" at bounding box center [318, 18] width 67 height 26
click at [312, 44] on link "Activations" at bounding box center [313, 52] width 92 height 22
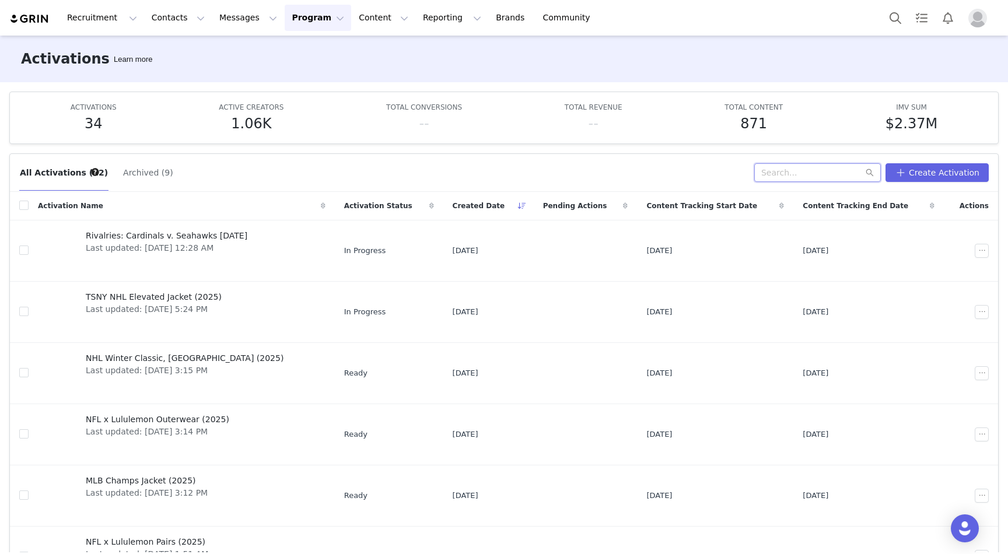
click at [791, 173] on input "text" at bounding box center [817, 172] width 127 height 19
type input "lusso"
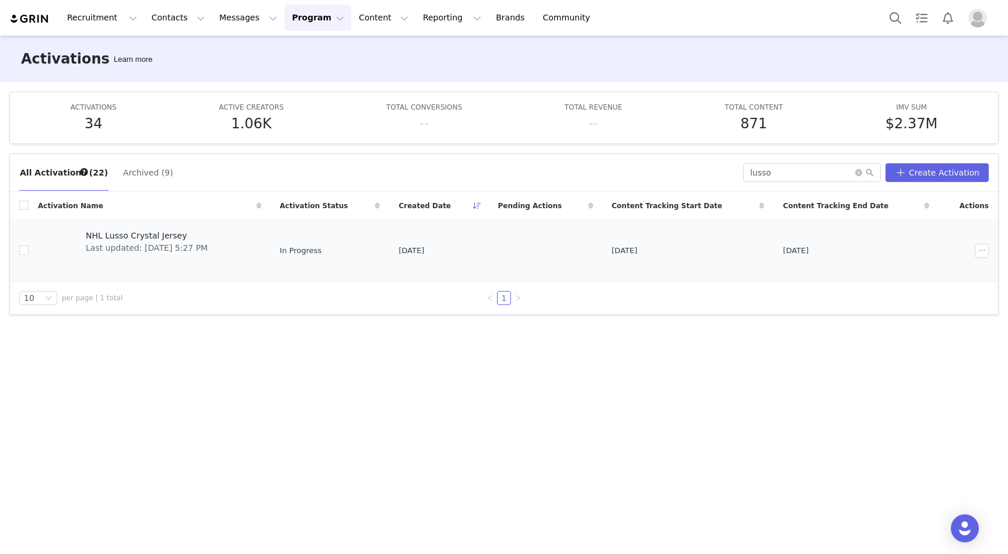
click at [138, 240] on span "NHL Lusso Crystal Jersey" at bounding box center [147, 236] width 122 height 12
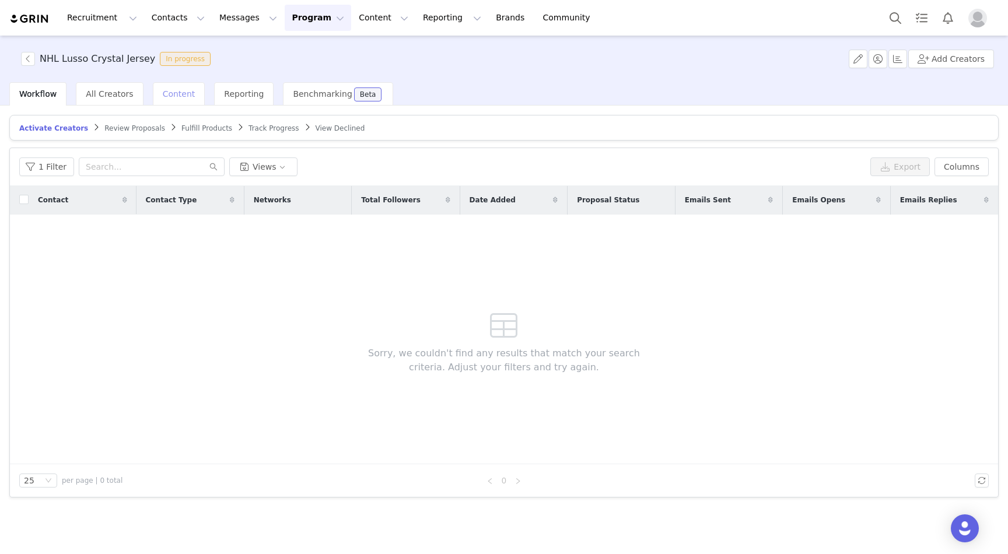
click at [182, 96] on span "Content" at bounding box center [179, 93] width 33 height 9
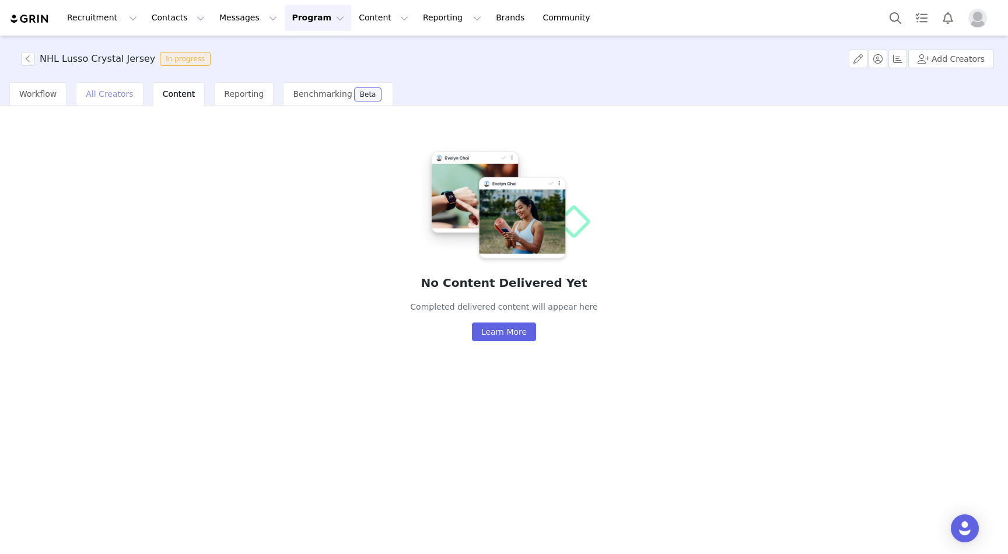
click at [88, 94] on span "All Creators" at bounding box center [109, 93] width 47 height 9
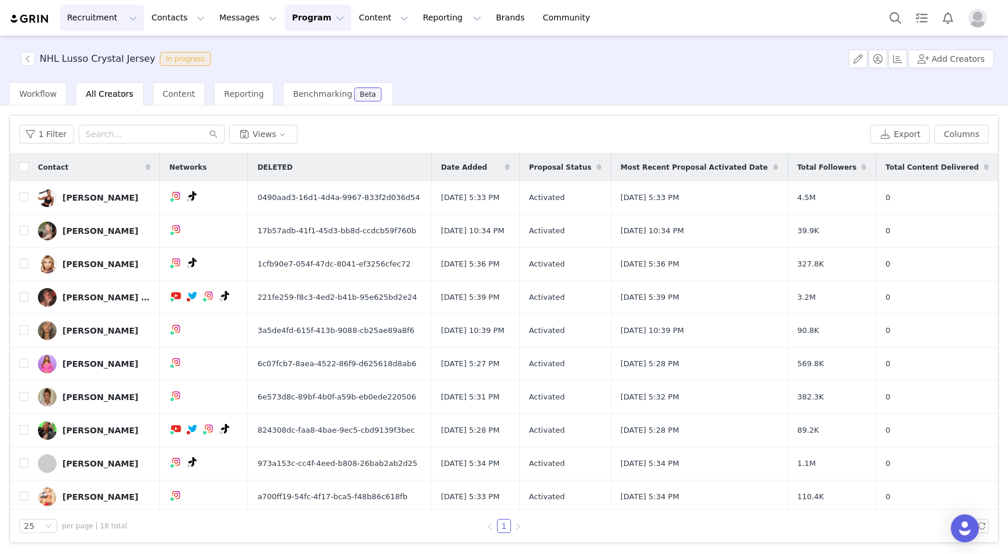
click at [96, 17] on button "Recruitment Recruitment" at bounding box center [102, 18] width 84 height 26
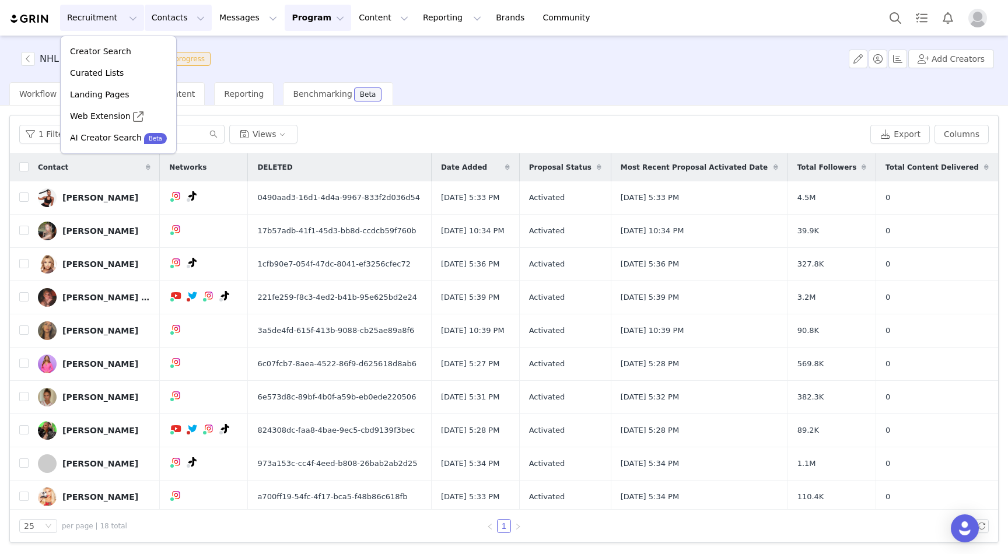
click at [166, 19] on button "Contacts Contacts" at bounding box center [178, 18] width 67 height 26
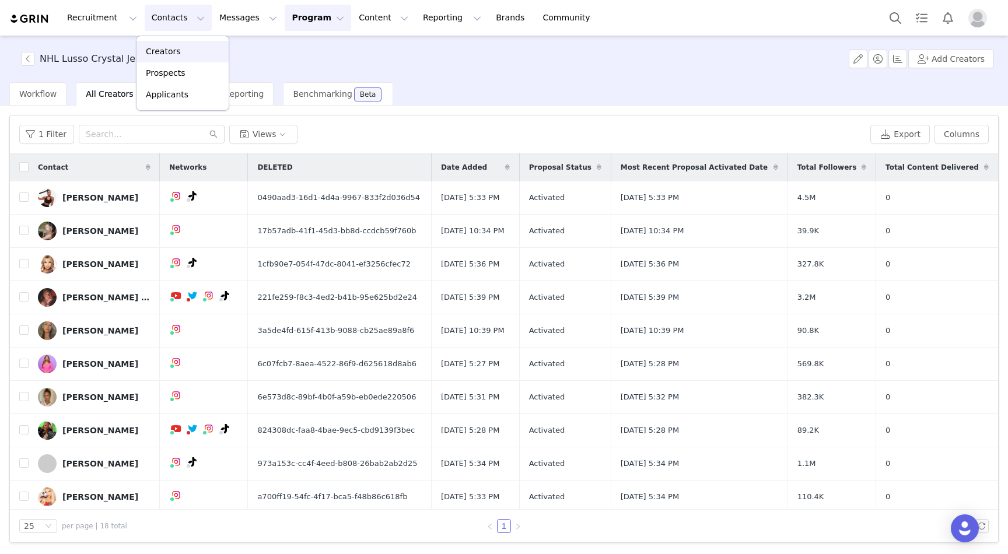
click at [173, 50] on p "Creators" at bounding box center [163, 52] width 35 height 12
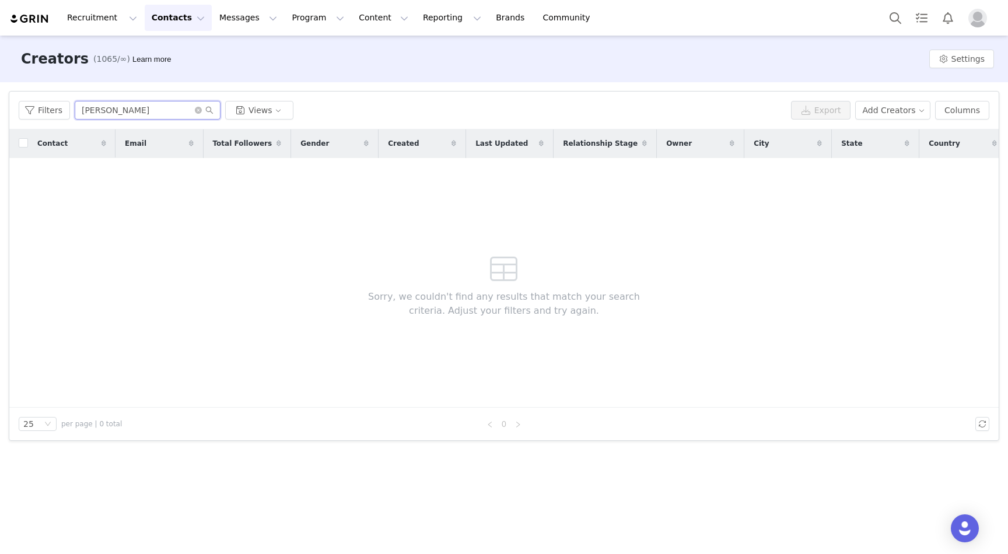
click at [116, 115] on input "[PERSON_NAME]" at bounding box center [148, 110] width 146 height 19
paste input "[PERSON_NAME]"
type input "[PERSON_NAME]"
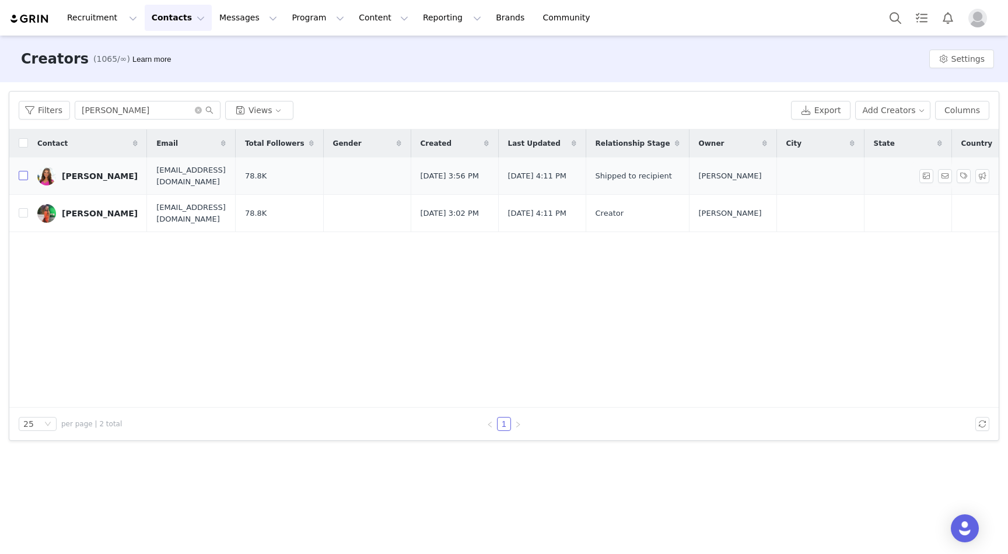
click at [20, 177] on input "checkbox" at bounding box center [23, 175] width 9 height 9
checkbox input "true"
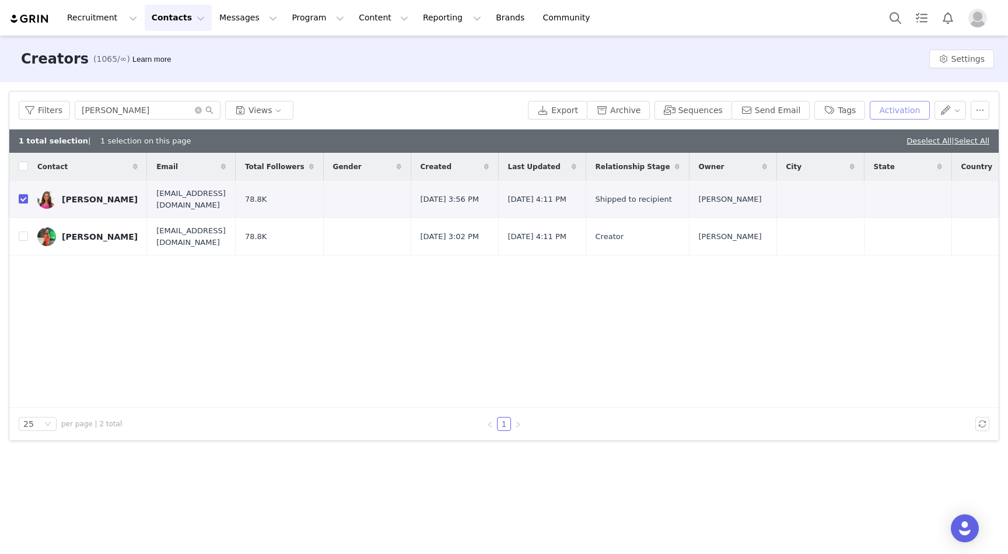
click at [907, 118] on button "Activation" at bounding box center [900, 110] width 60 height 19
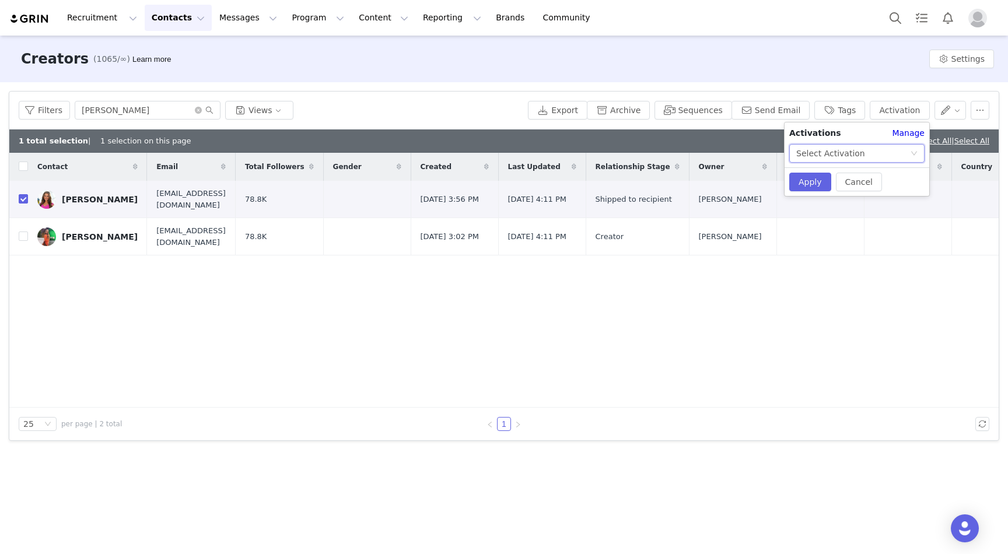
click at [850, 147] on div "Select Activation" at bounding box center [830, 154] width 69 height 18
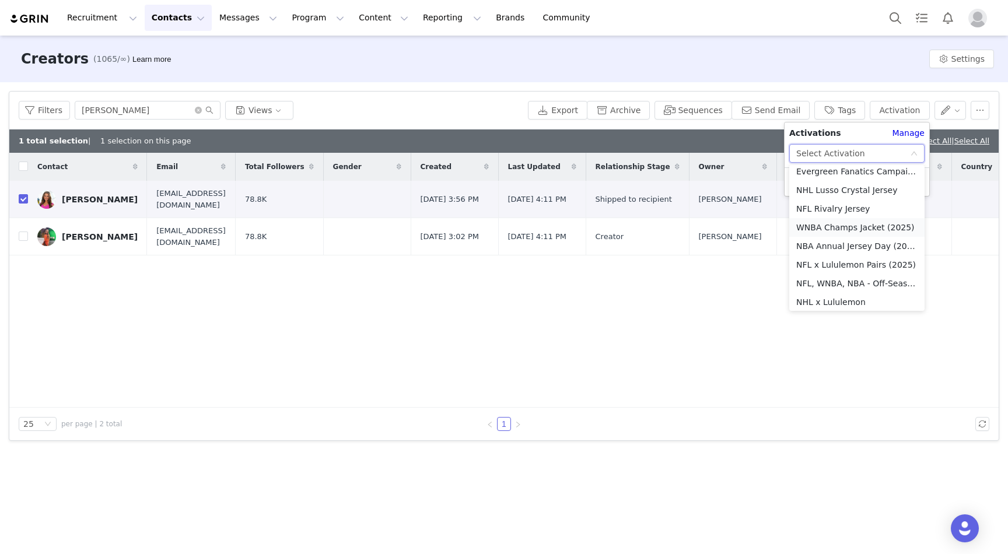
scroll to position [215, 0]
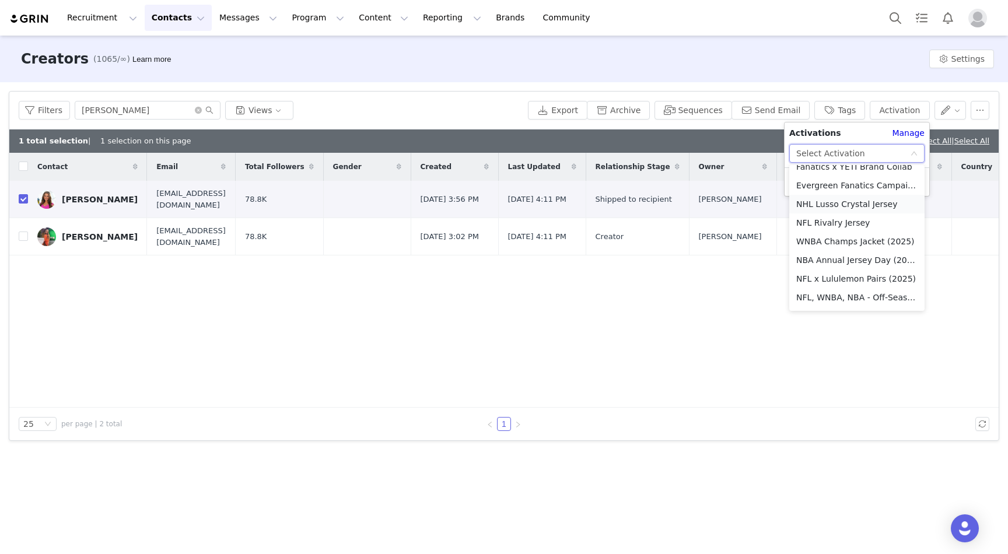
click at [859, 205] on li "NHL Lusso Crystal Jersey" at bounding box center [856, 204] width 135 height 19
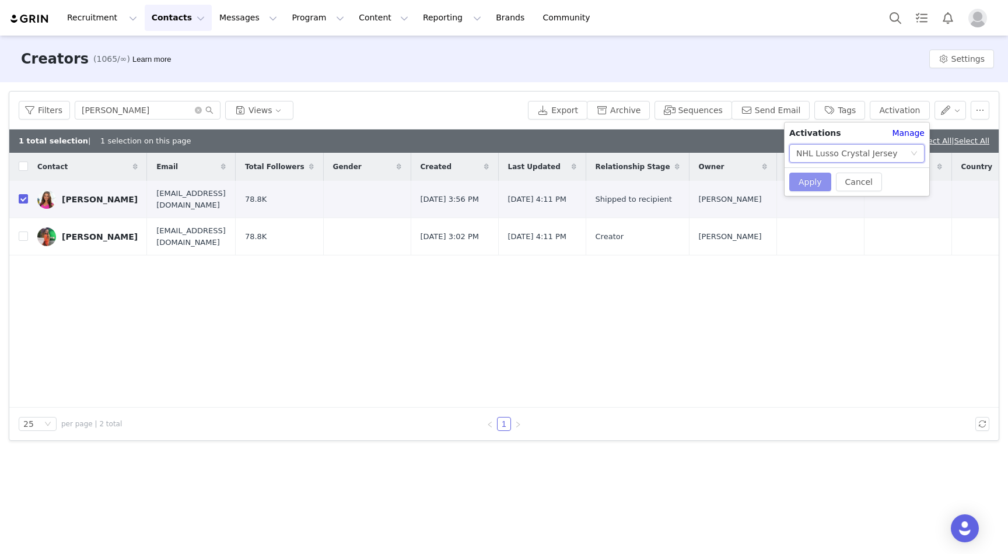
click at [815, 181] on button "Apply" at bounding box center [810, 182] width 42 height 19
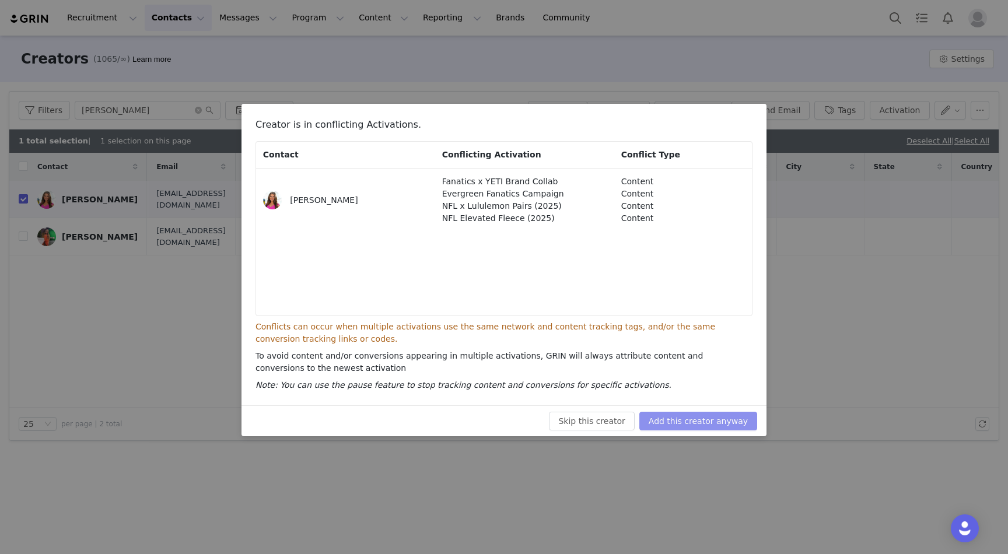
click at [685, 414] on button "Add this creator anyway" at bounding box center [698, 421] width 118 height 19
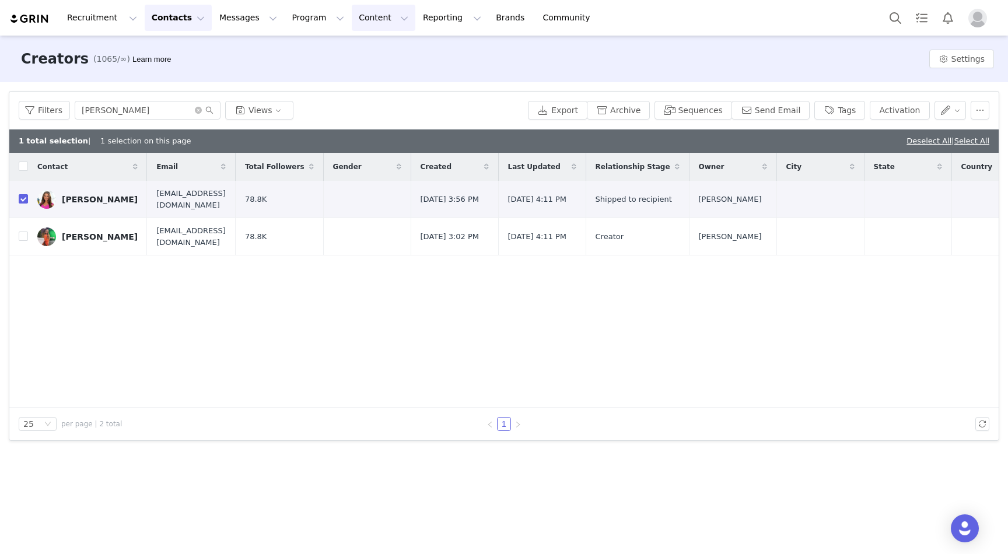
click at [352, 22] on button "Content Content" at bounding box center [384, 18] width 64 height 26
click at [351, 48] on p "Creator Content" at bounding box center [369, 52] width 65 height 12
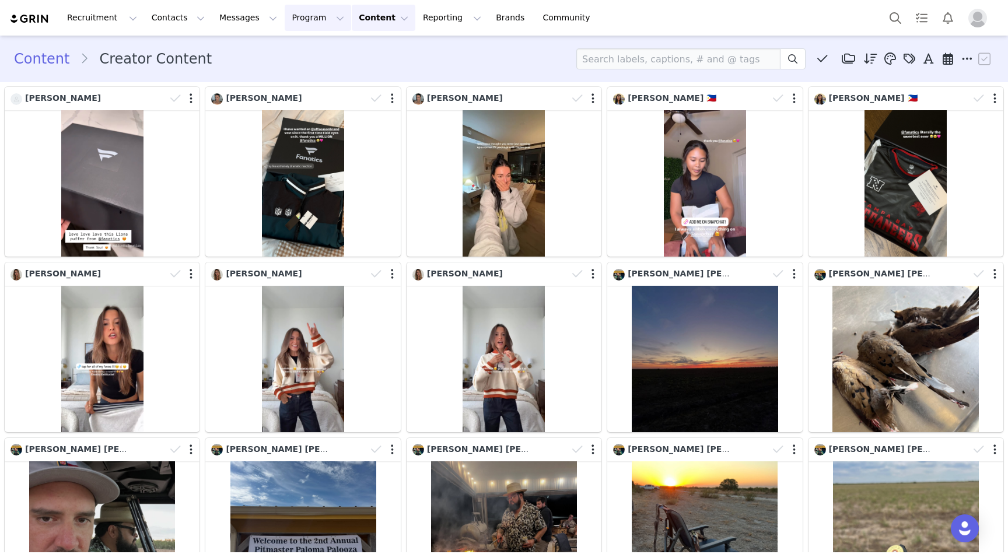
click at [319, 19] on button "Program Program" at bounding box center [318, 18] width 67 height 26
click at [318, 53] on div "Activations" at bounding box center [313, 52] width 78 height 12
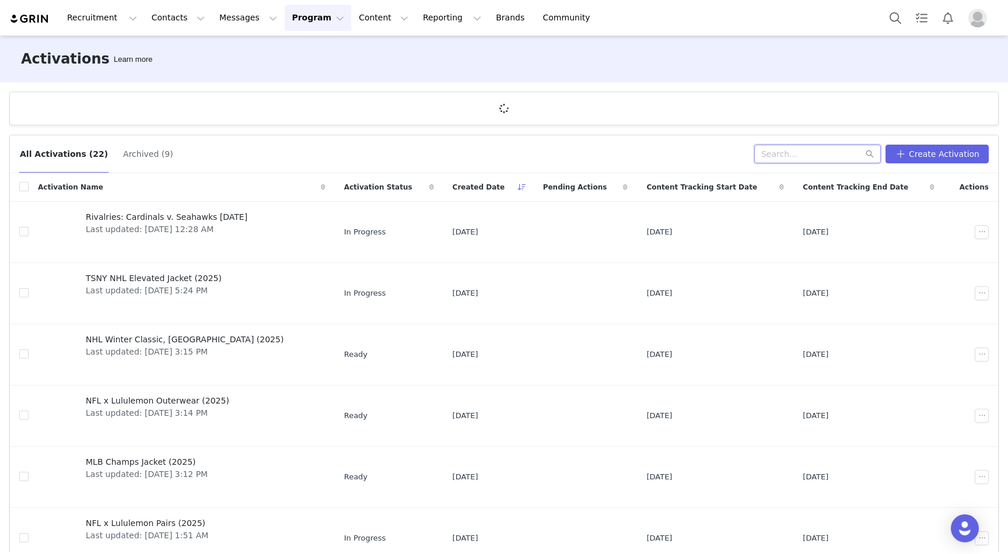
click at [794, 162] on input "text" at bounding box center [817, 154] width 127 height 19
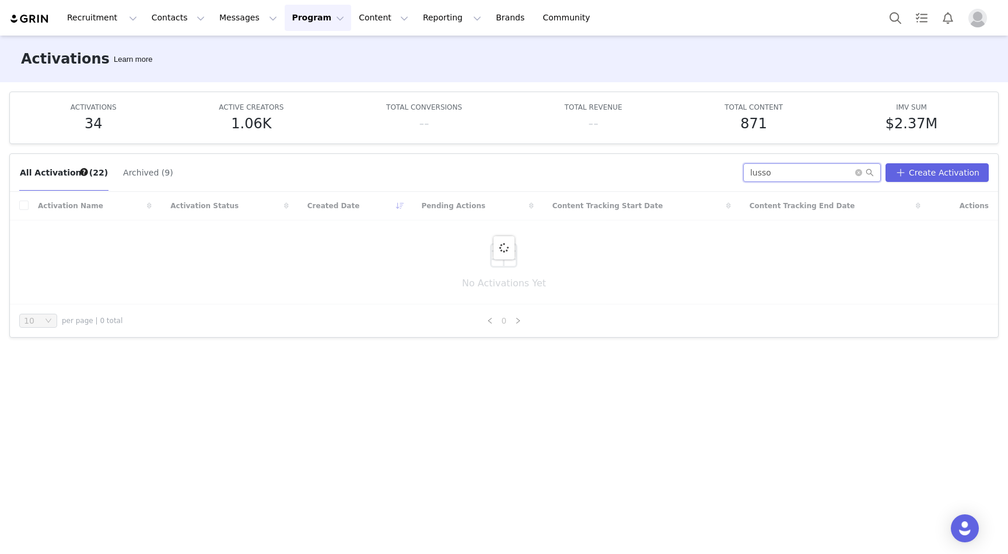
type input "lusso"
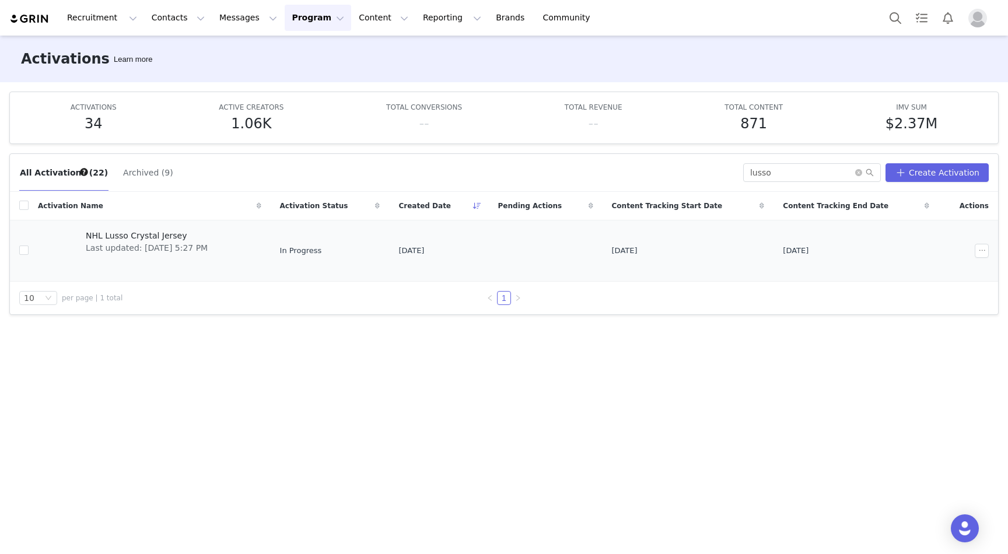
click at [256, 242] on link "NHL Lusso Crystal Jersey Last updated: [DATE] 5:27 PM" at bounding box center [149, 251] width 223 height 47
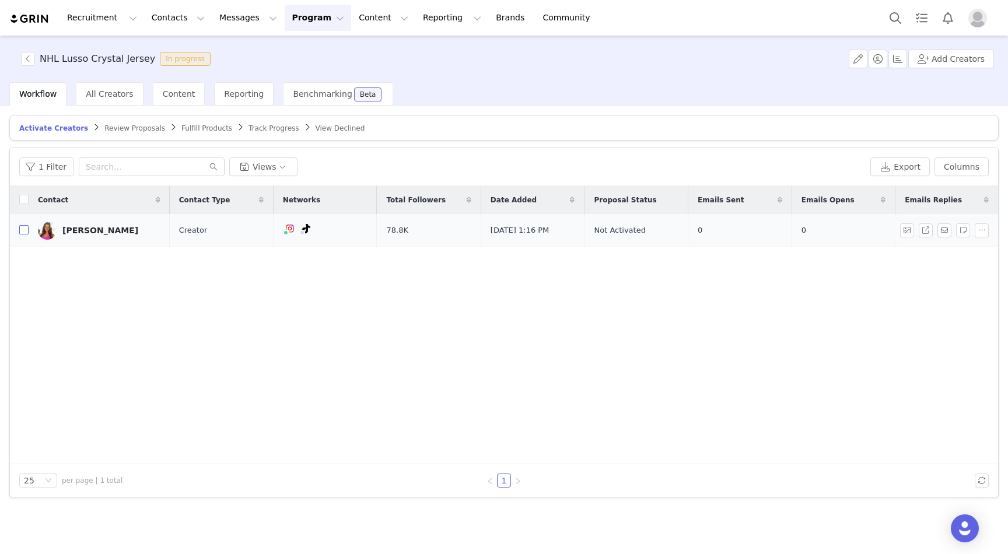
click at [20, 233] on input "checkbox" at bounding box center [23, 229] width 9 height 9
checkbox input "true"
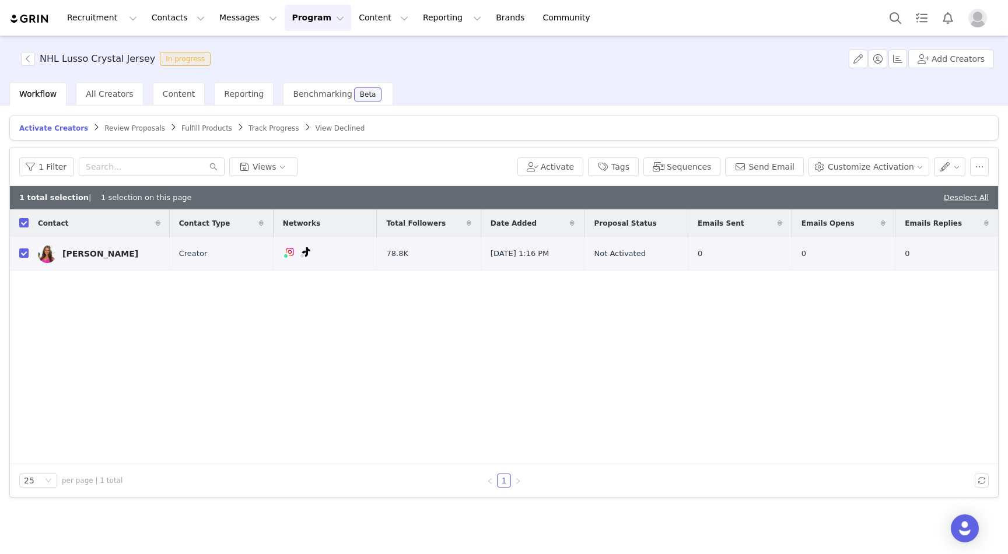
click at [577, 178] on div "1 Filter Views Activate Tags Sequences Send Email Customize Activation" at bounding box center [504, 167] width 988 height 38
click at [577, 174] on button "Activate" at bounding box center [550, 167] width 66 height 19
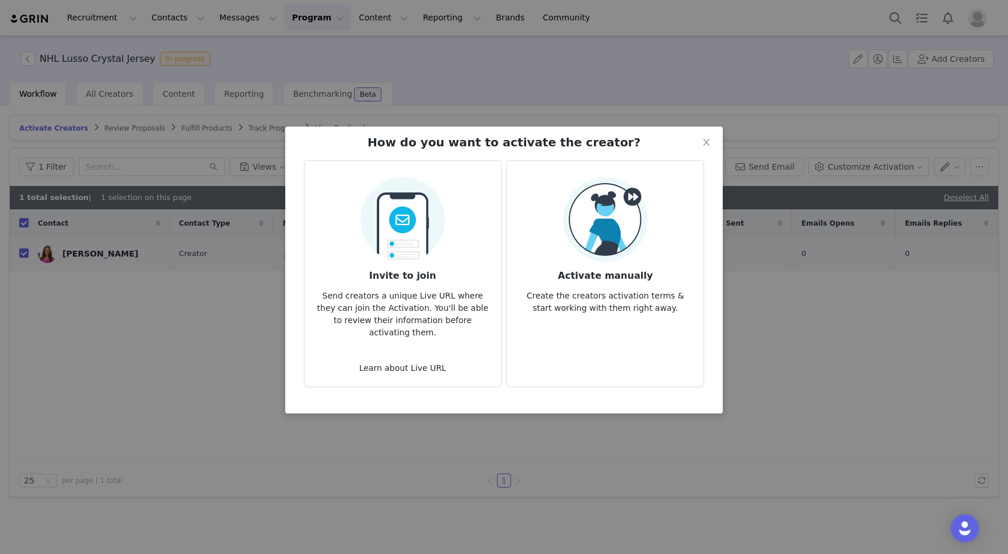
click at [662, 243] on div "Activate manually Create the creators activation terms & start working with the…" at bounding box center [605, 245] width 178 height 137
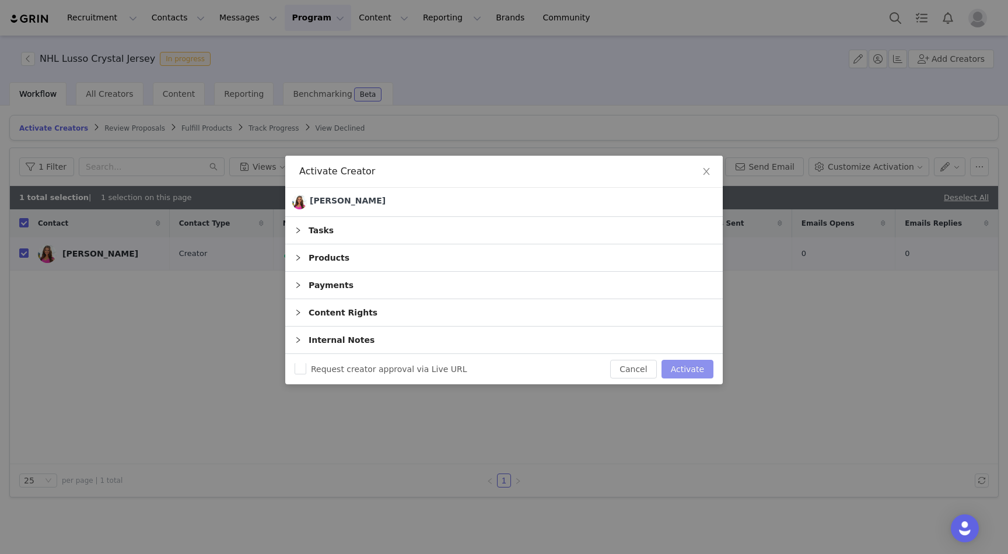
click at [690, 370] on button "Activate" at bounding box center [688, 369] width 52 height 19
checkbox input "false"
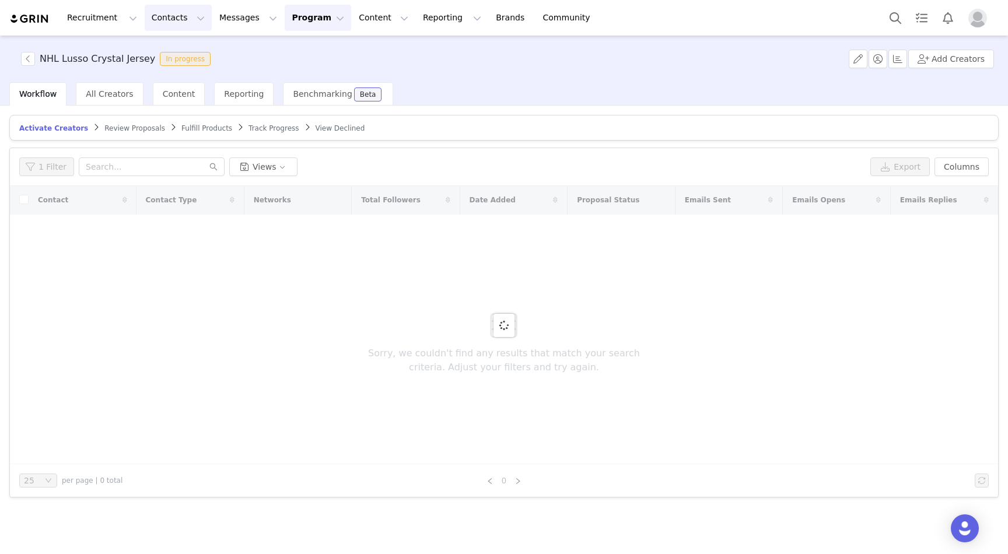
click at [159, 20] on button "Contacts Contacts" at bounding box center [178, 18] width 67 height 26
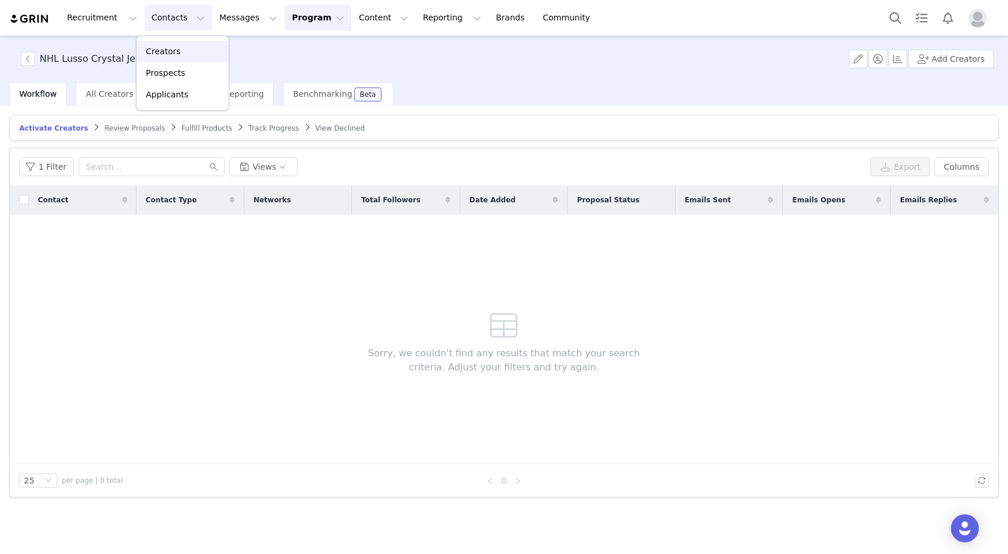
click at [162, 51] on p "Creators" at bounding box center [163, 52] width 35 height 12
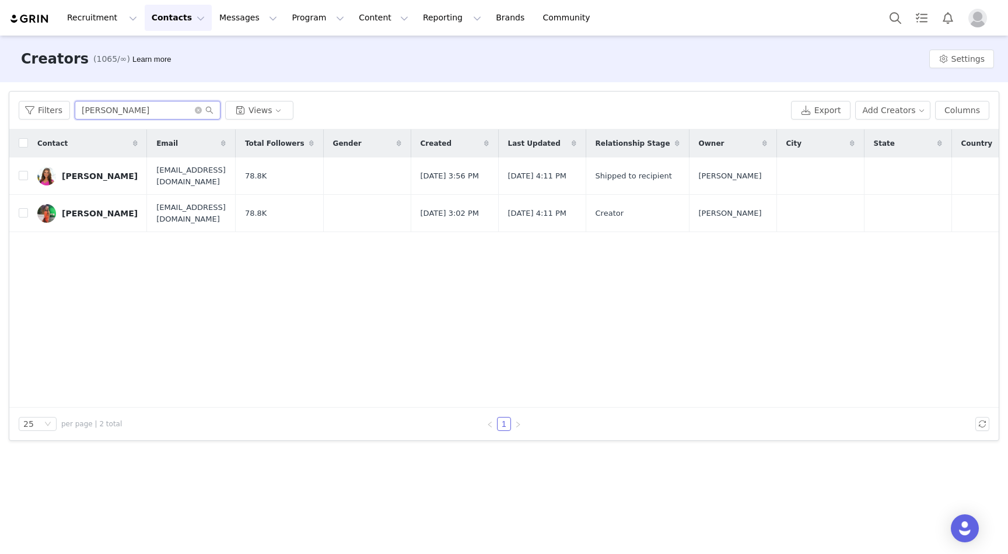
click at [139, 110] on input "[PERSON_NAME]" at bounding box center [148, 110] width 146 height 19
paste input "[PERSON_NAME]"
type input "[PERSON_NAME]"
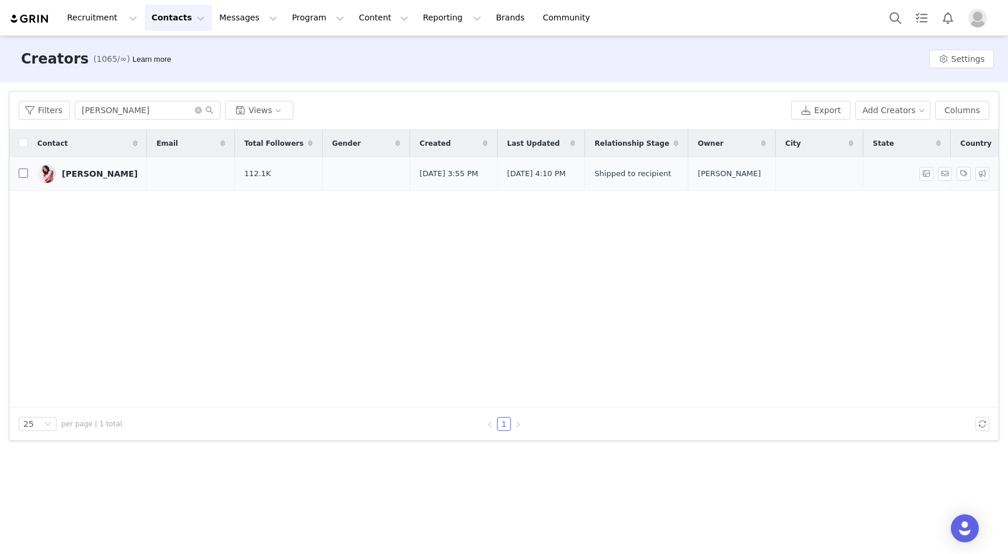
click at [24, 177] on input "checkbox" at bounding box center [23, 173] width 9 height 9
checkbox input "true"
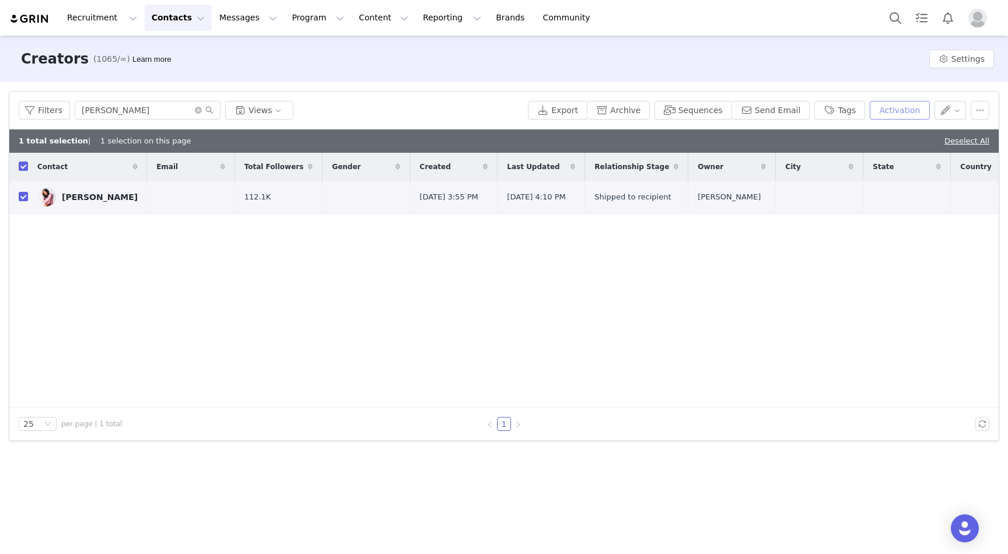
click at [894, 110] on button "Activation" at bounding box center [900, 110] width 60 height 19
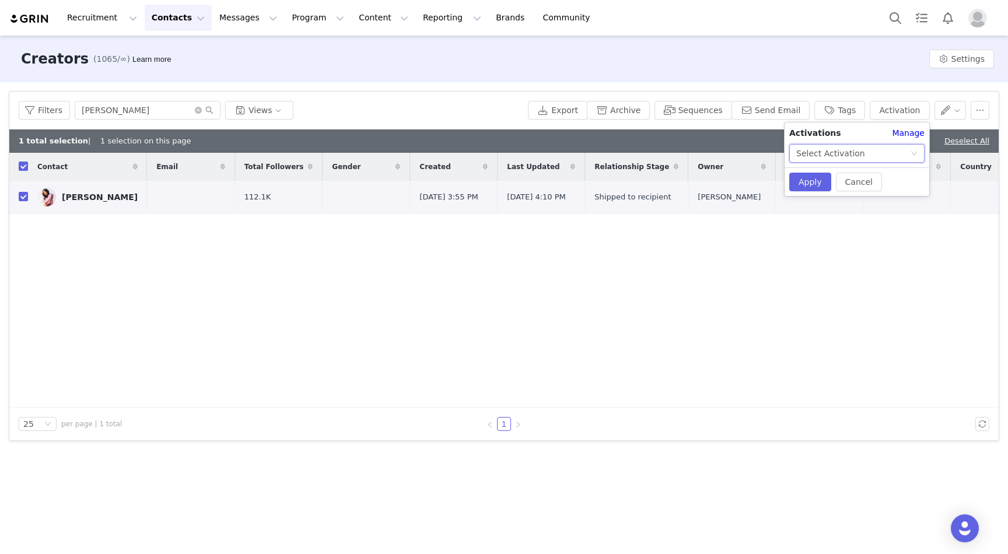
click at [855, 159] on div "Select Activation" at bounding box center [830, 154] width 69 height 18
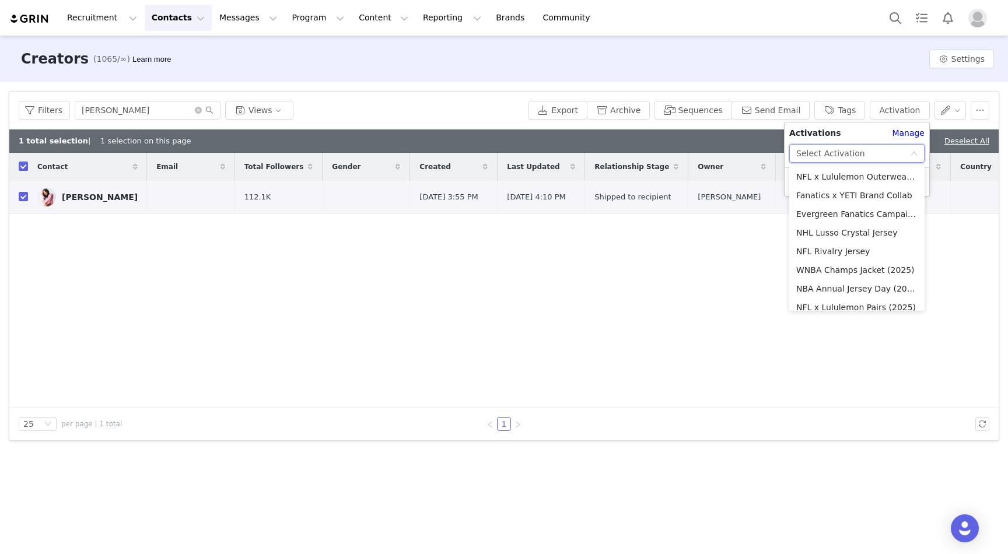
scroll to position [196, 0]
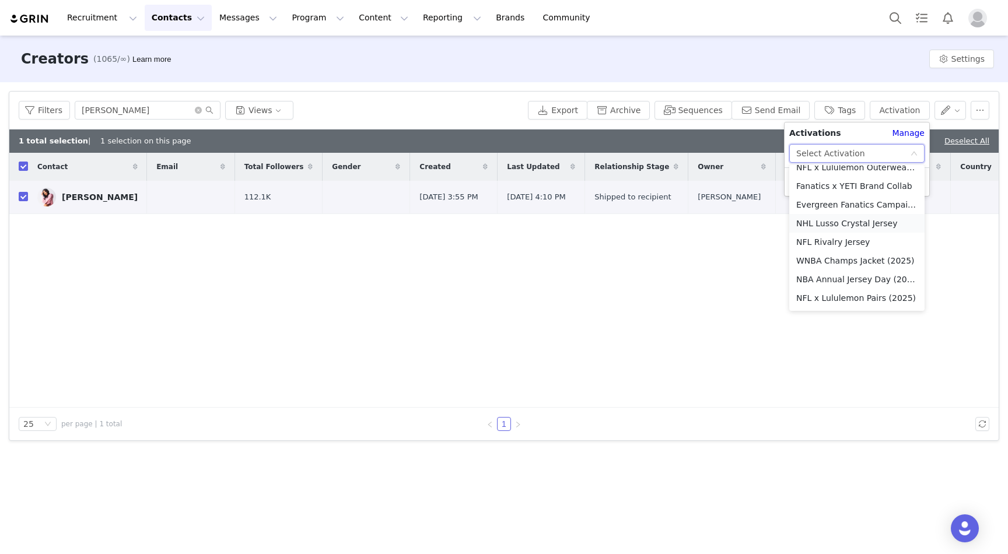
click at [847, 227] on li "NHL Lusso Crystal Jersey" at bounding box center [856, 223] width 135 height 19
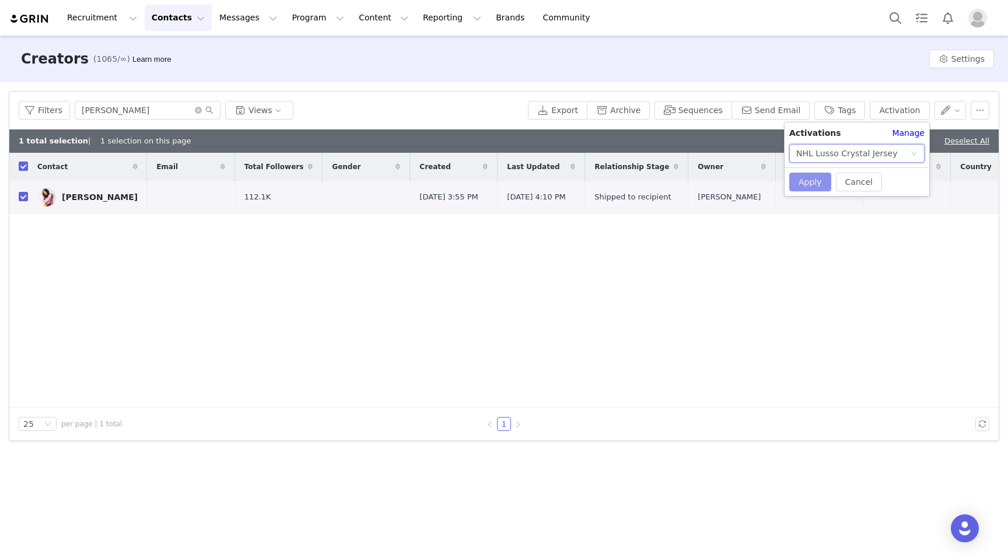
click at [813, 184] on button "Apply" at bounding box center [810, 182] width 42 height 19
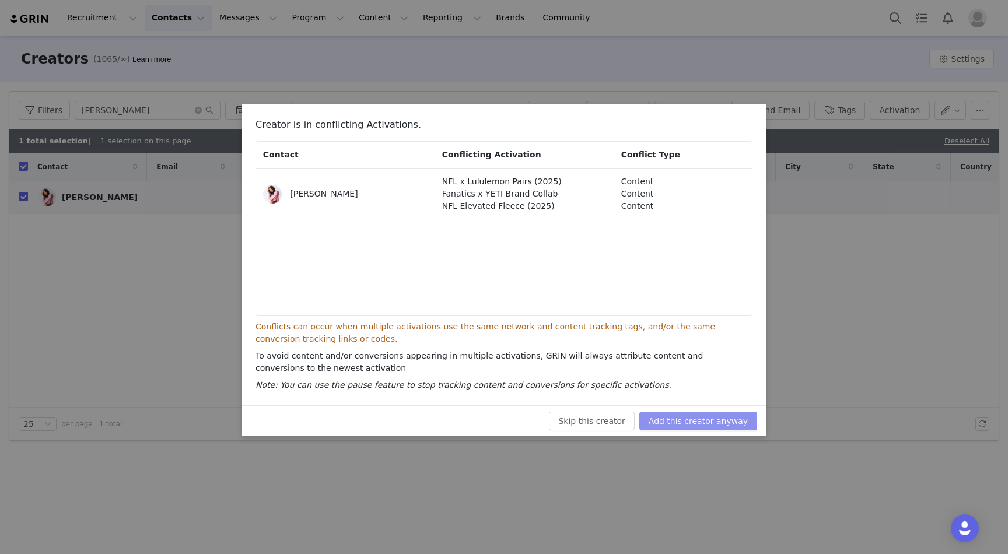
click at [669, 428] on button "Add this creator anyway" at bounding box center [698, 421] width 118 height 19
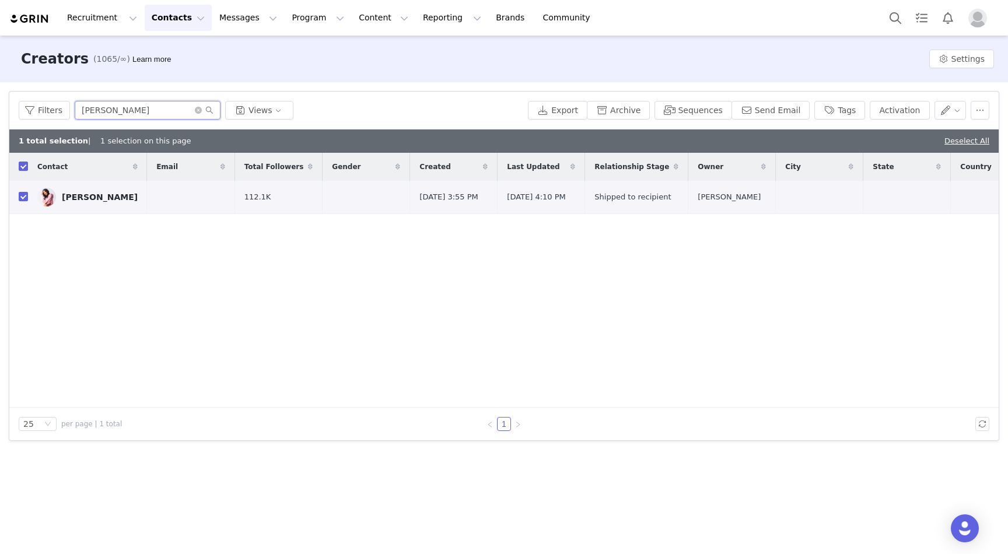
click at [162, 106] on input "[PERSON_NAME]" at bounding box center [148, 110] width 146 height 19
paste input "[PERSON_NAME]"
type input "[PERSON_NAME]"
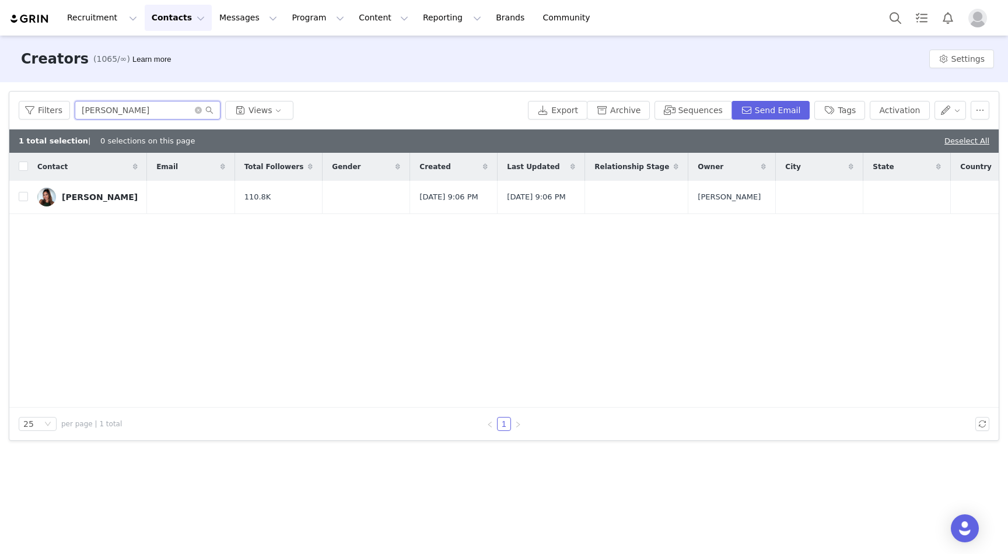
checkbox input "false"
click at [21, 197] on input "checkbox" at bounding box center [23, 196] width 9 height 9
checkbox input "true"
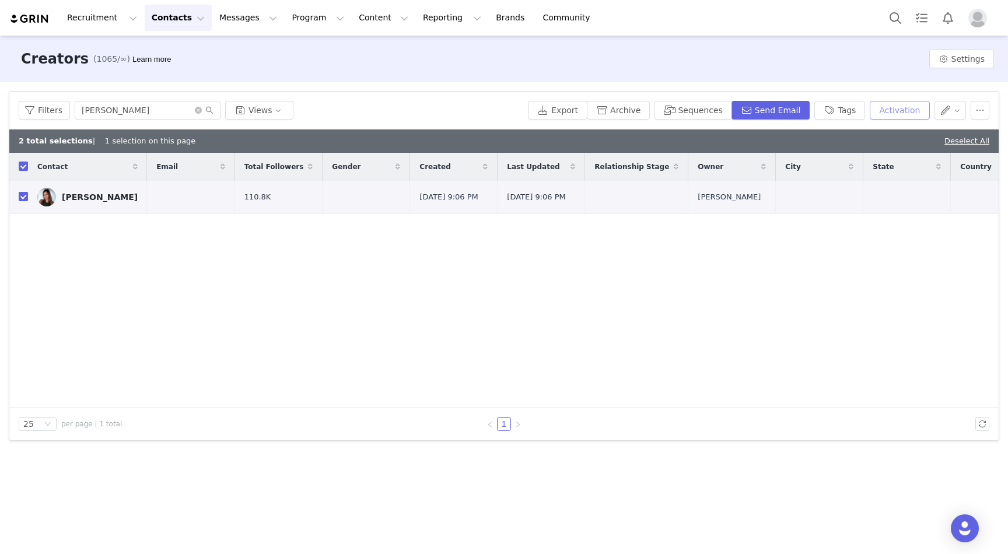
click at [915, 112] on button "Activation" at bounding box center [900, 110] width 60 height 19
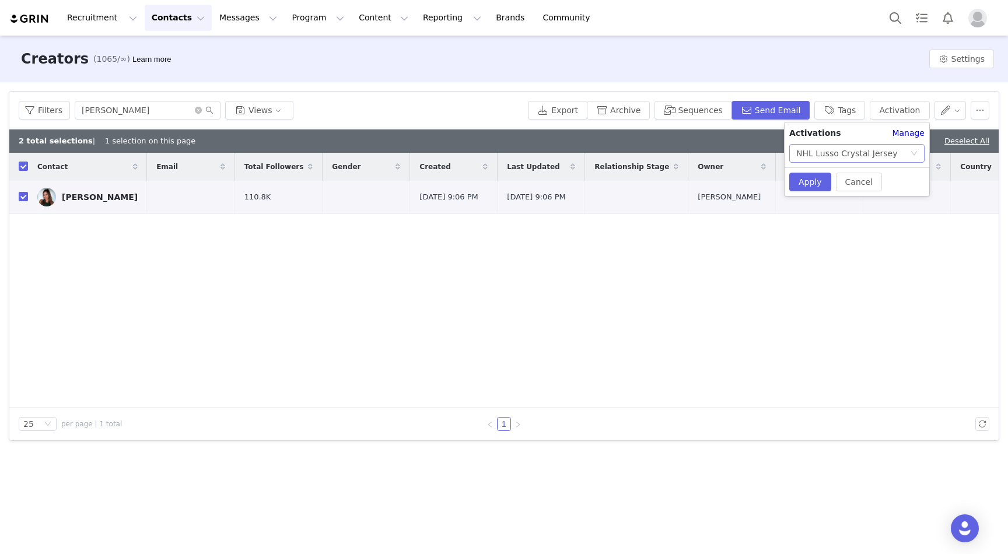
click at [862, 157] on div "NHL Lusso Crystal Jersey" at bounding box center [847, 154] width 102 height 18
click at [863, 134] on div "Activations" at bounding box center [840, 133] width 103 height 12
click at [820, 181] on button "Apply" at bounding box center [810, 182] width 42 height 19
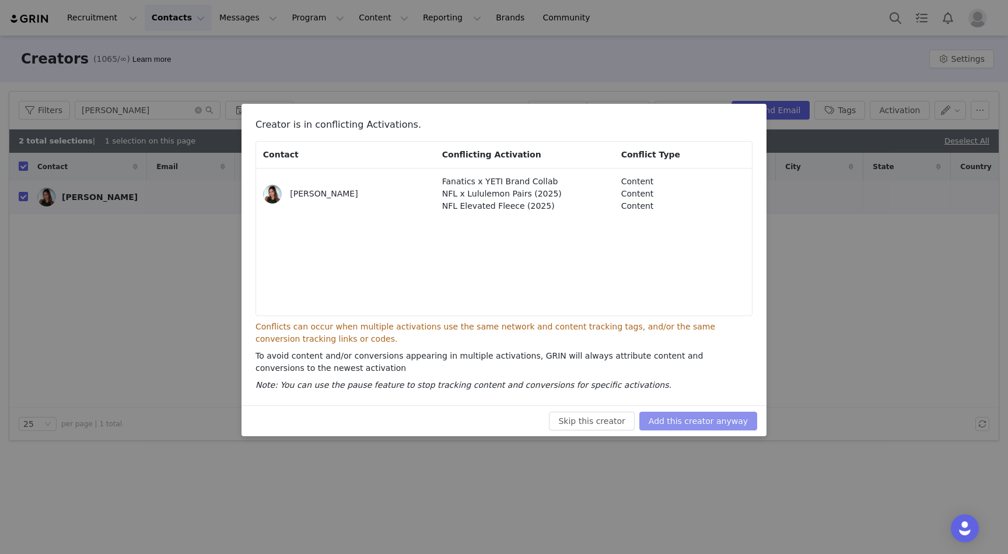
click at [674, 419] on button "Add this creator anyway" at bounding box center [698, 421] width 118 height 19
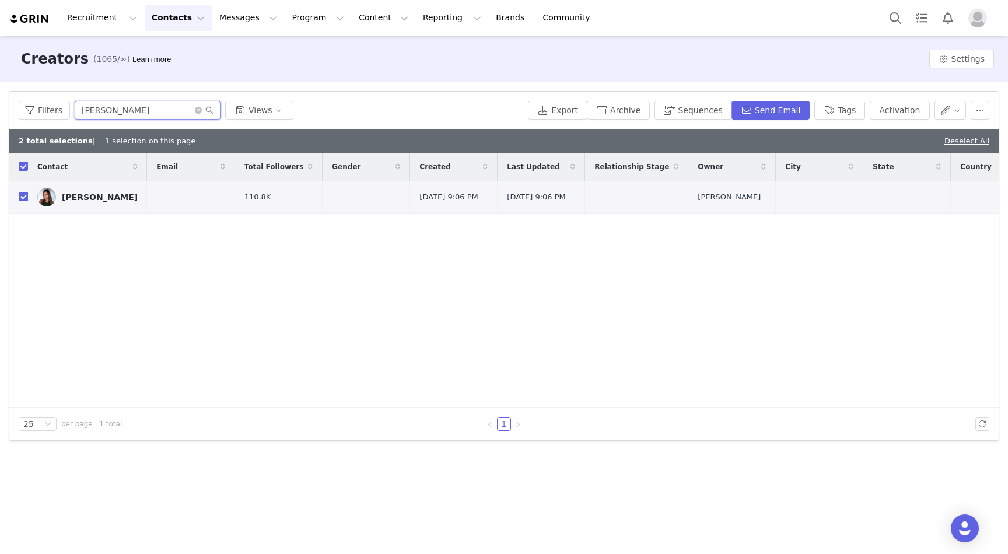
click at [160, 115] on input "[PERSON_NAME]" at bounding box center [148, 110] width 146 height 19
paste input "[PERSON_NAME]"
type input "[PERSON_NAME]"
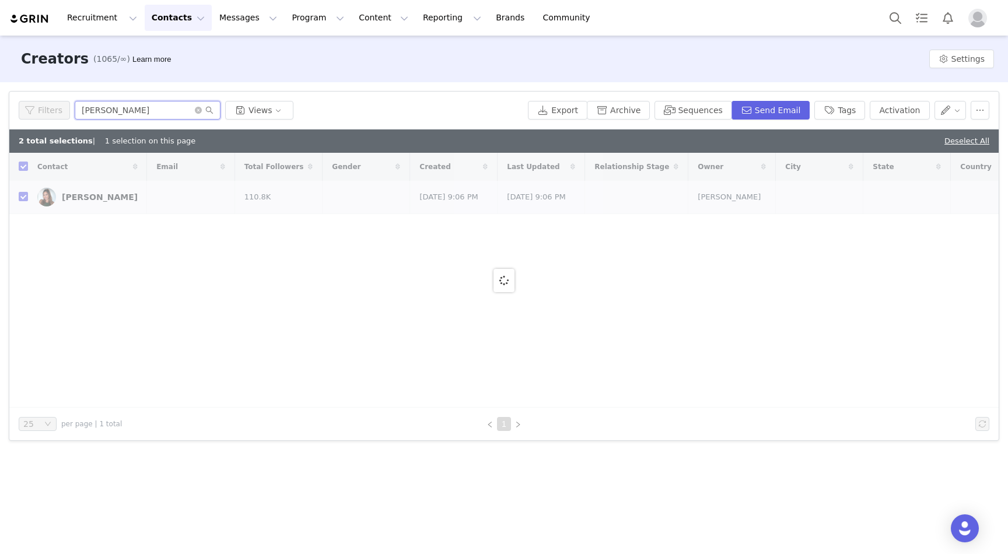
checkbox input "false"
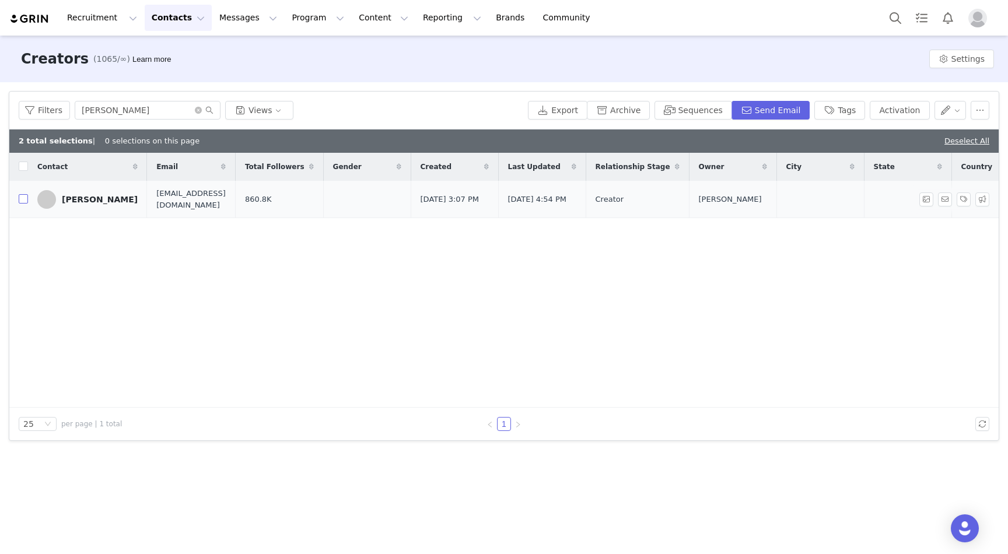
click at [24, 200] on input "checkbox" at bounding box center [23, 198] width 9 height 9
checkbox input "true"
click at [889, 112] on button "Activation" at bounding box center [900, 110] width 60 height 19
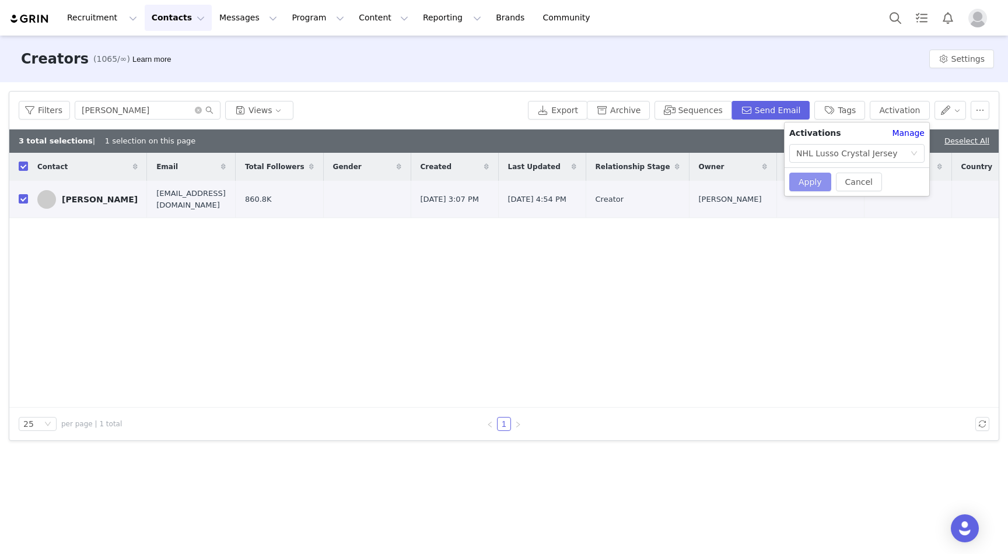
click at [821, 181] on button "Apply" at bounding box center [810, 182] width 42 height 19
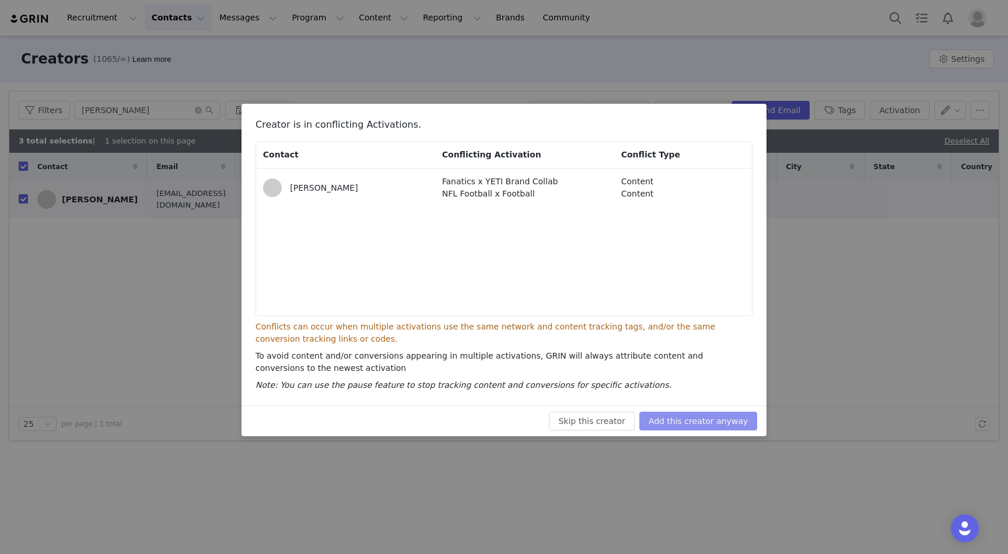
click at [724, 430] on button "Add this creator anyway" at bounding box center [698, 421] width 118 height 19
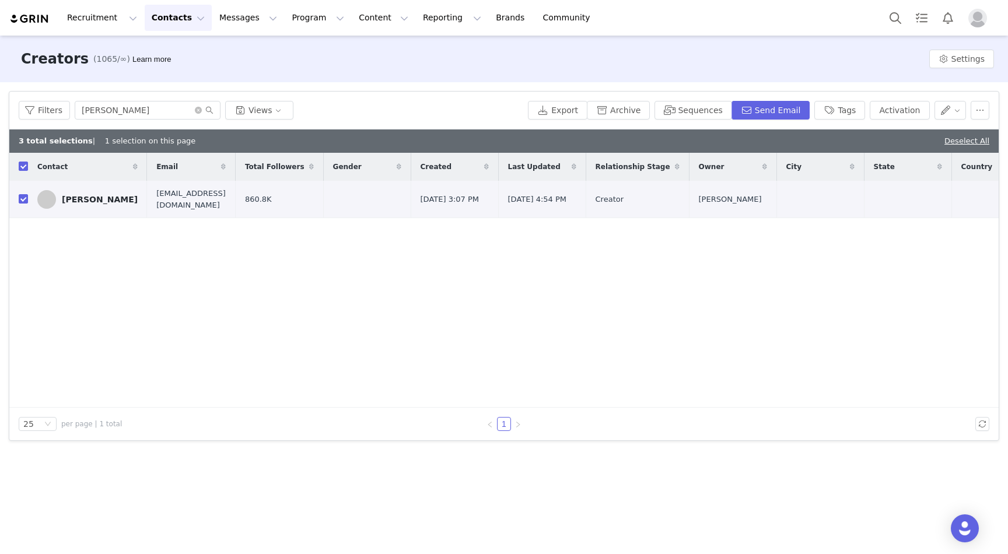
drag, startPoint x: 833, startPoint y: 1, endPoint x: 626, endPoint y: 65, distance: 216.6
click at [626, 65] on div "Creators (1065/∞) Learn more Settings" at bounding box center [504, 59] width 1008 height 47
